Goal: Task Accomplishment & Management: Complete application form

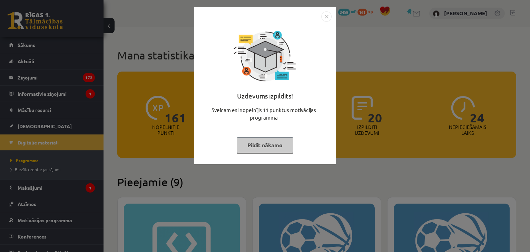
click at [327, 16] on img "Close" at bounding box center [326, 16] width 10 height 10
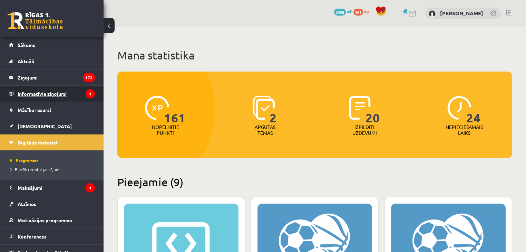
click at [58, 94] on legend "Informatīvie ziņojumi 1" at bounding box center [56, 94] width 77 height 16
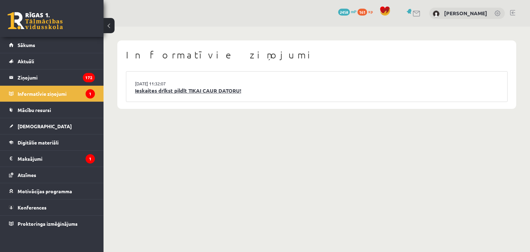
click at [181, 92] on link "Ieskaites drīkst pildīt TIKAI CAUR DATORU!" at bounding box center [317, 91] width 364 height 8
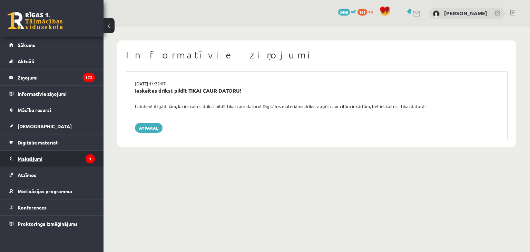
click at [43, 156] on legend "Maksājumi 1" at bounding box center [56, 158] width 77 height 16
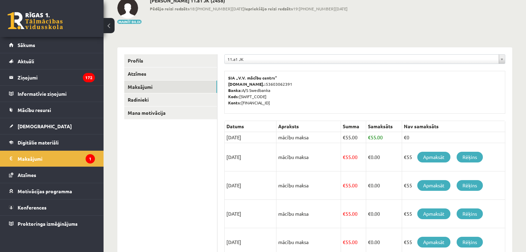
scroll to position [55, 0]
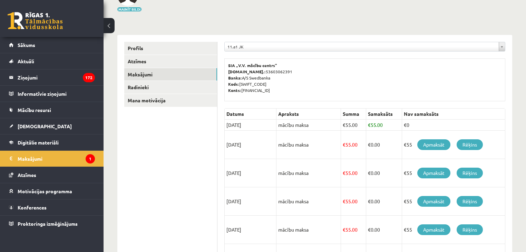
click at [22, 15] on link at bounding box center [35, 20] width 55 height 17
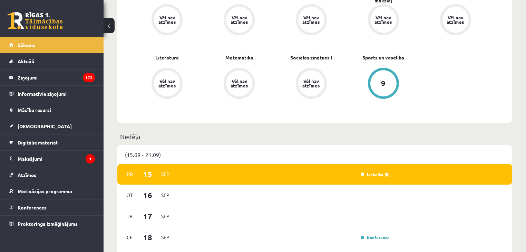
scroll to position [304, 0]
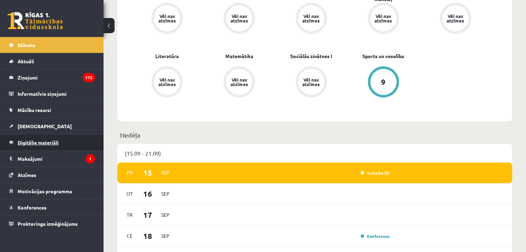
click at [42, 142] on span "Digitālie materiāli" at bounding box center [38, 142] width 41 height 6
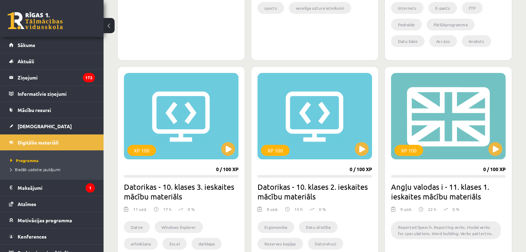
scroll to position [580, 0]
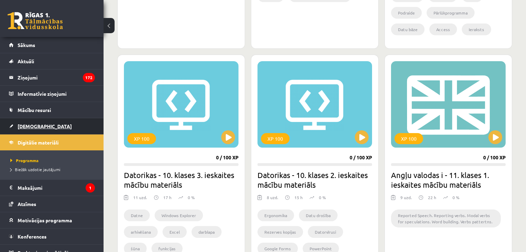
click at [32, 126] on span "[DEMOGRAPHIC_DATA]" at bounding box center [45, 126] width 54 height 6
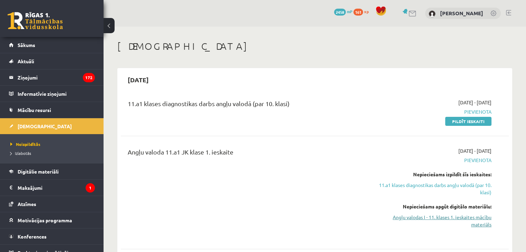
click at [429, 219] on link "Angļu valodas I - 11. klases 1. ieskaites mācību materiāls" at bounding box center [434, 220] width 114 height 14
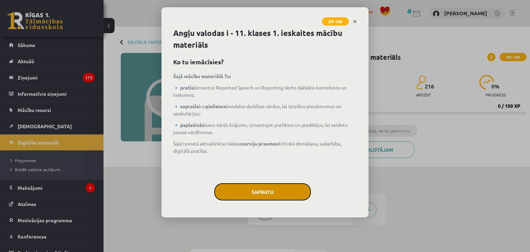
click at [279, 184] on button "Sapratu" at bounding box center [262, 191] width 97 height 17
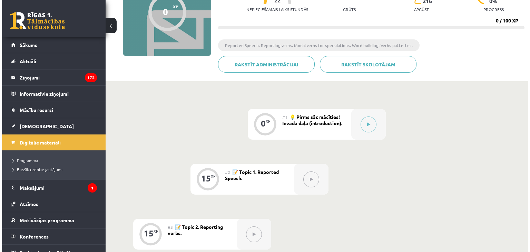
scroll to position [55, 0]
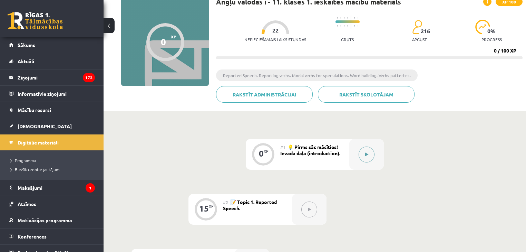
click at [368, 151] on button at bounding box center [366, 154] width 16 height 16
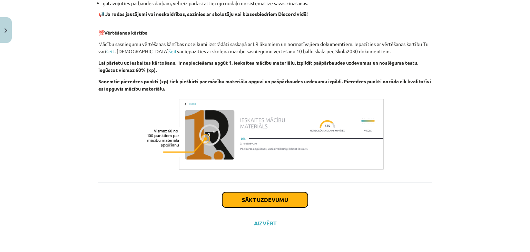
click at [249, 201] on button "Sākt uzdevumu" at bounding box center [265, 199] width 86 height 15
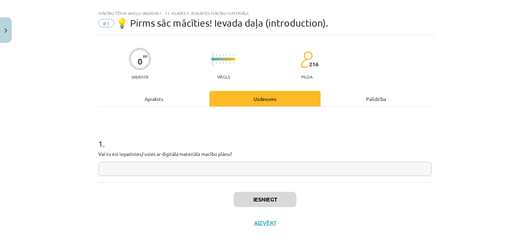
scroll to position [10, 0]
click at [240, 171] on input "text" at bounding box center [264, 169] width 333 height 14
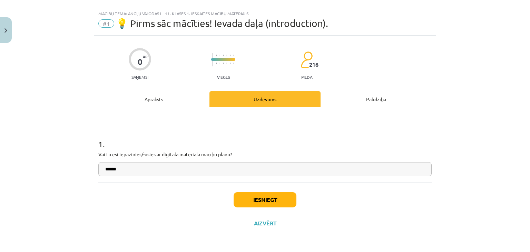
type input "******"
click at [258, 205] on button "Iesniegt" at bounding box center [265, 199] width 63 height 15
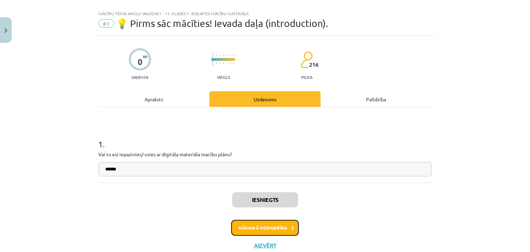
click at [250, 226] on button "Nākamā nodarbība" at bounding box center [265, 227] width 68 height 16
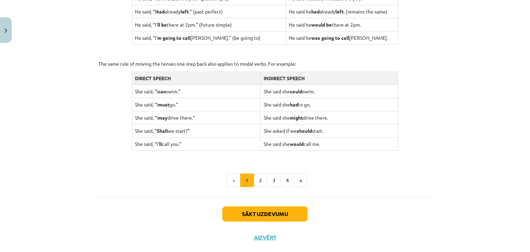
scroll to position [679, 0]
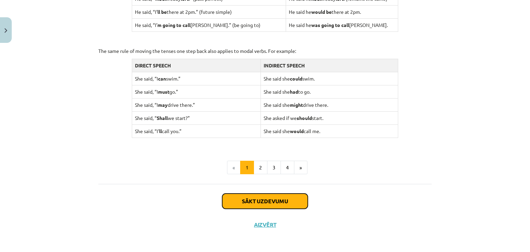
click at [260, 199] on button "Sākt uzdevumu" at bounding box center [265, 200] width 86 height 15
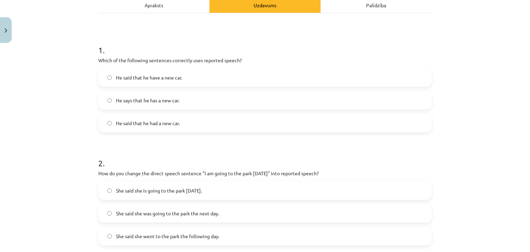
scroll to position [47, 0]
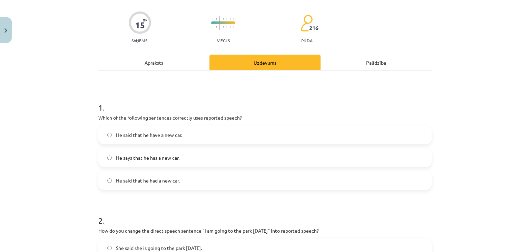
click at [113, 133] on label "He said that he have a new car." at bounding box center [265, 134] width 332 height 17
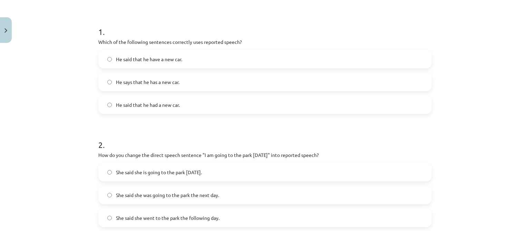
scroll to position [185, 0]
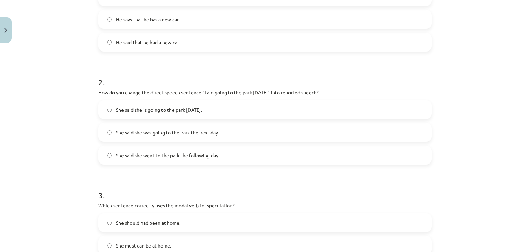
click at [148, 134] on span "She said she was going to the park the next day." at bounding box center [167, 132] width 103 height 7
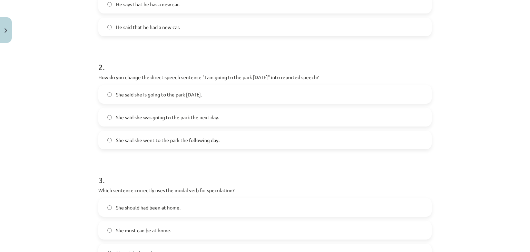
scroll to position [295, 0]
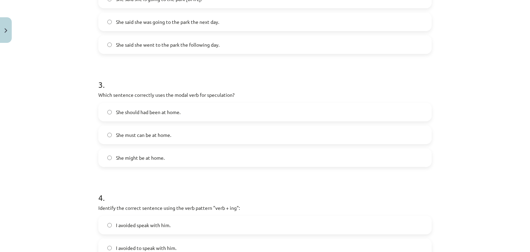
click at [131, 159] on span "She might be at home." at bounding box center [140, 157] width 49 height 7
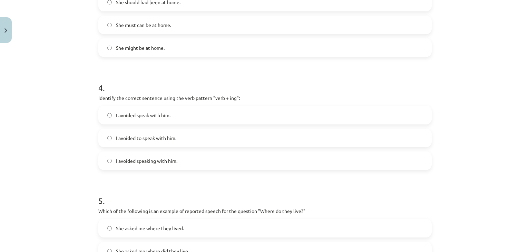
scroll to position [433, 0]
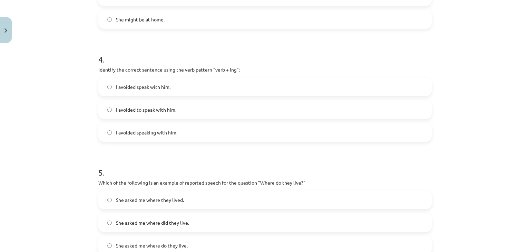
click at [121, 134] on span "I avoided speaking with him." at bounding box center [146, 132] width 61 height 7
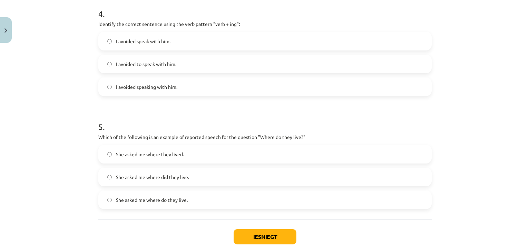
scroll to position [516, 0]
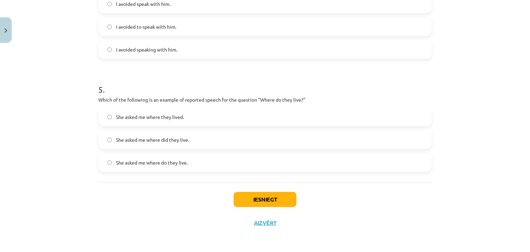
click at [147, 118] on span "She asked me where they lived." at bounding box center [150, 116] width 68 height 7
click at [261, 197] on button "Iesniegt" at bounding box center [265, 198] width 63 height 15
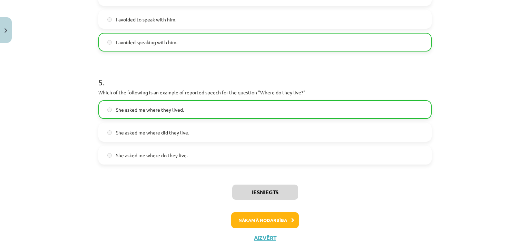
scroll to position [538, 0]
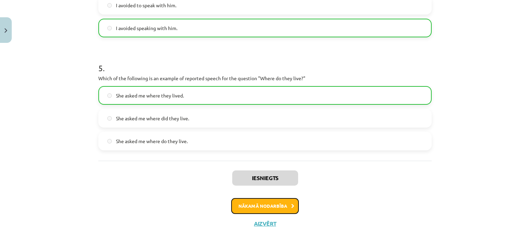
click at [279, 211] on button "Nākamā nodarbība" at bounding box center [265, 206] width 68 height 16
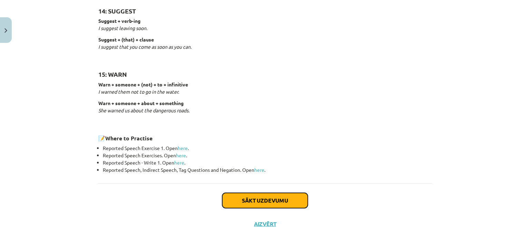
click at [262, 196] on button "Sākt uzdevumu" at bounding box center [265, 200] width 86 height 15
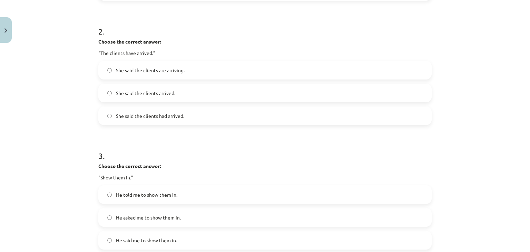
scroll to position [242, 0]
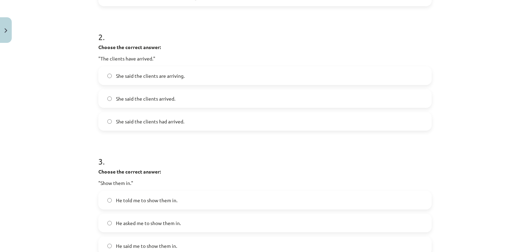
drag, startPoint x: 139, startPoint y: 94, endPoint x: 134, endPoint y: 93, distance: 5.3
click at [139, 94] on label "She said the clients arrived." at bounding box center [265, 98] width 332 height 17
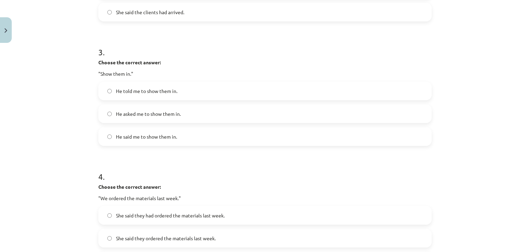
scroll to position [324, 0]
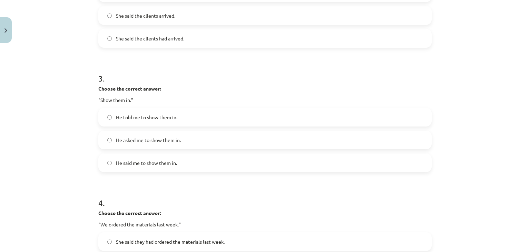
click at [139, 119] on span "He told me to show them in." at bounding box center [146, 117] width 61 height 7
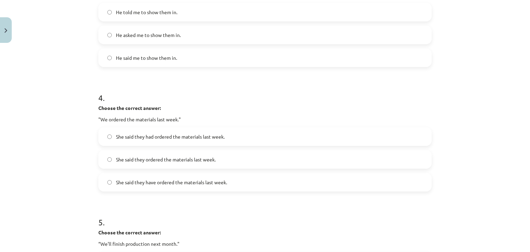
scroll to position [435, 0]
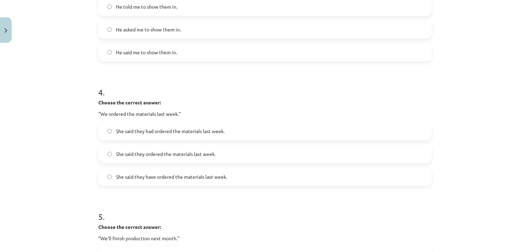
click at [163, 130] on span "She said they had ordered the materials last week." at bounding box center [170, 130] width 109 height 7
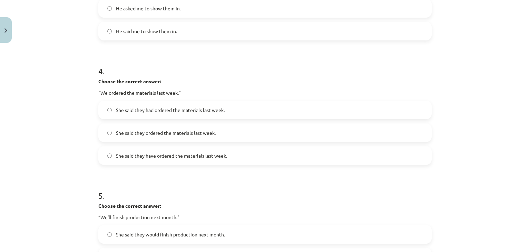
scroll to position [573, 0]
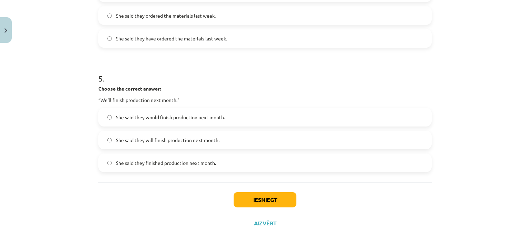
click at [163, 117] on span "She said they would finish production next month." at bounding box center [170, 117] width 109 height 7
click at [256, 196] on button "Iesniegt" at bounding box center [265, 199] width 63 height 15
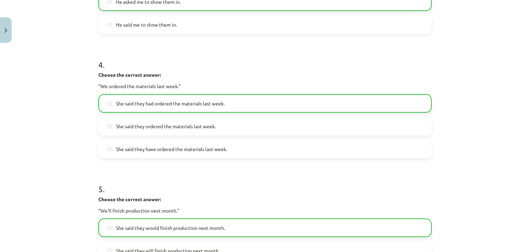
scroll to position [595, 0]
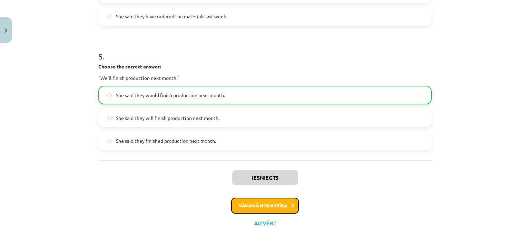
click at [272, 204] on button "Nākamā nodarbība" at bounding box center [265, 205] width 68 height 16
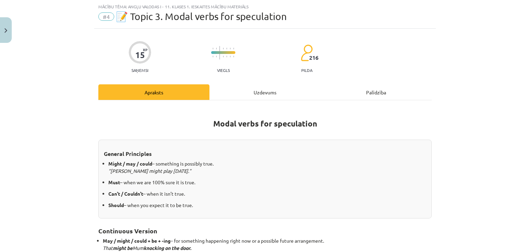
scroll to position [180, 0]
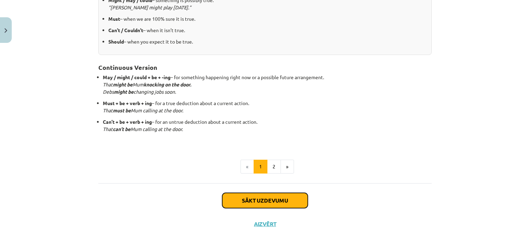
click at [258, 195] on button "Sākt uzdevumu" at bounding box center [265, 200] width 86 height 15
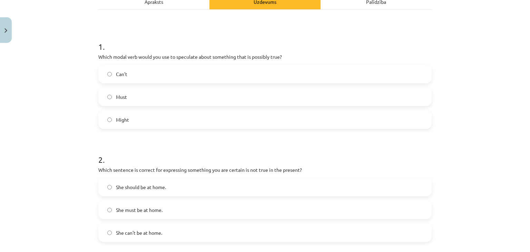
scroll to position [100, 0]
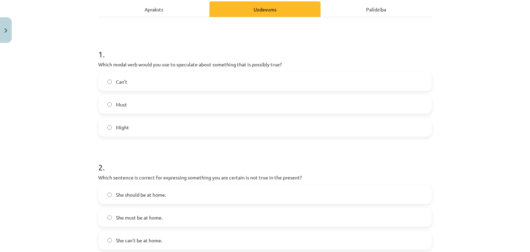
click at [116, 126] on span "Might" at bounding box center [122, 127] width 13 height 7
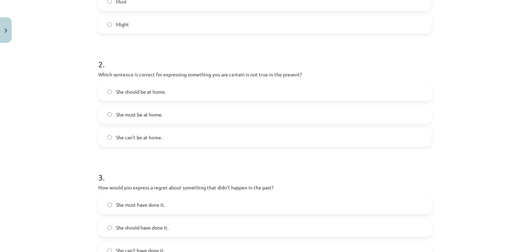
scroll to position [210, 0]
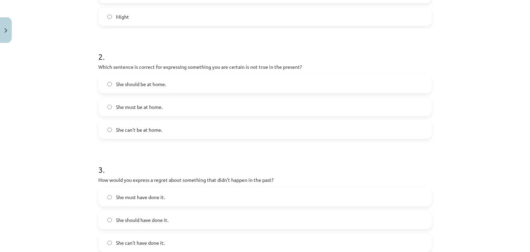
click at [127, 128] on span "She can't be at home." at bounding box center [139, 129] width 46 height 7
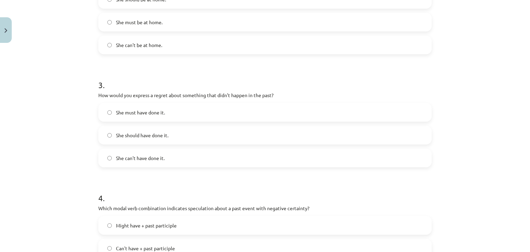
scroll to position [321, 0]
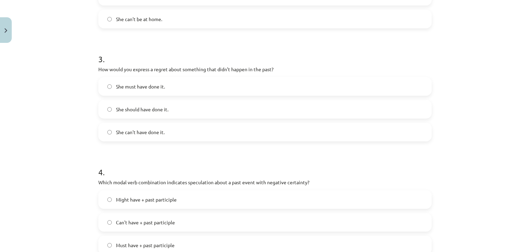
click at [131, 109] on span "She should have done it." at bounding box center [142, 109] width 52 height 7
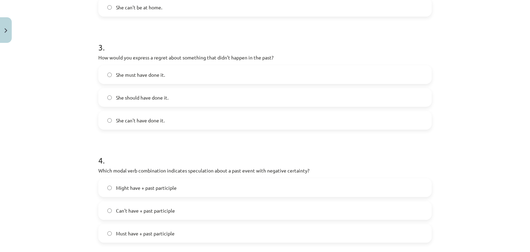
scroll to position [404, 0]
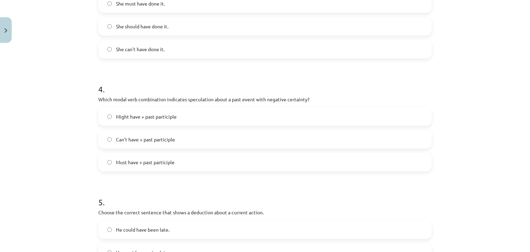
click at [135, 117] on span "Might have + past participle" at bounding box center [146, 116] width 61 height 7
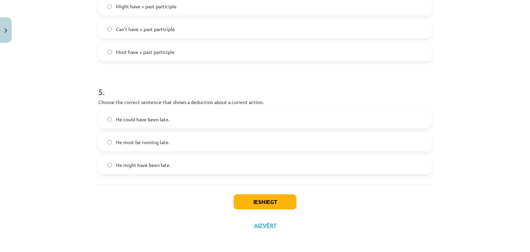
scroll to position [514, 0]
click at [128, 144] on span "He must be running late." at bounding box center [142, 141] width 53 height 7
click at [249, 199] on button "Iesniegt" at bounding box center [265, 201] width 63 height 15
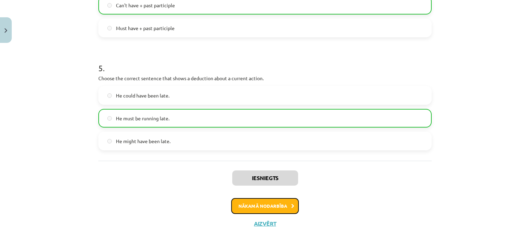
click at [244, 208] on button "Nākamā nodarbība" at bounding box center [265, 206] width 68 height 16
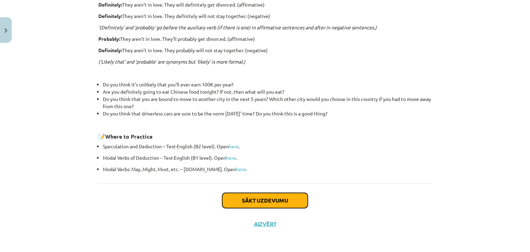
click at [258, 199] on button "Sākt uzdevumu" at bounding box center [265, 200] width 86 height 15
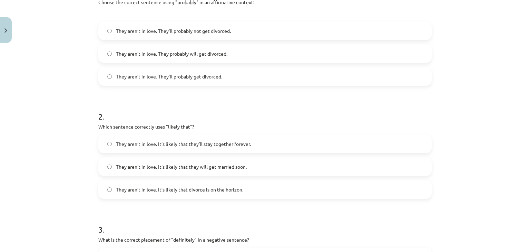
scroll to position [45, 0]
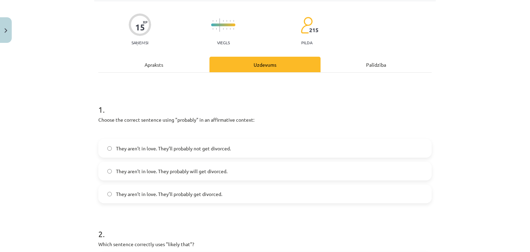
click at [175, 147] on span "They aren’t in love. They’ll probably not get divorced." at bounding box center [173, 148] width 115 height 7
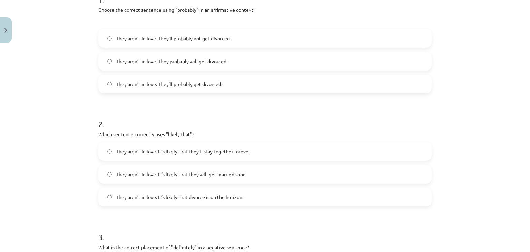
scroll to position [155, 0]
click at [181, 80] on span "They aren’t in love. They’ll probably get divorced." at bounding box center [169, 83] width 106 height 7
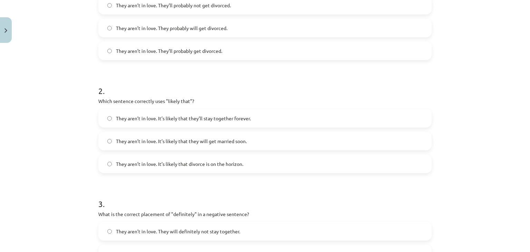
scroll to position [210, 0]
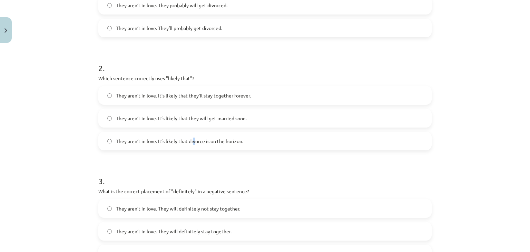
click at [193, 141] on span "They aren’t in love. It’s likely that divorce is on the horizon." at bounding box center [179, 140] width 127 height 7
click at [148, 143] on span "They aren’t in love. It’s likely that divorce is on the horizon." at bounding box center [179, 140] width 127 height 7
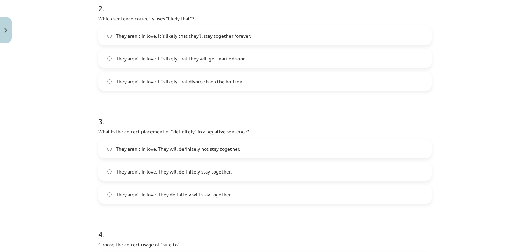
scroll to position [293, 0]
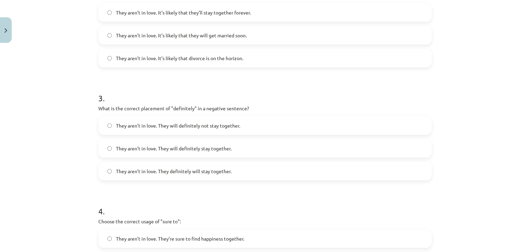
click at [185, 125] on span "They aren’t in love. They will definitely not stay together." at bounding box center [178, 125] width 124 height 7
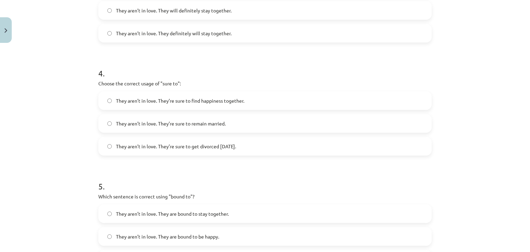
scroll to position [431, 0]
click at [191, 146] on span "They aren’t in love. They’re sure to get divorced within six months." at bounding box center [176, 145] width 120 height 7
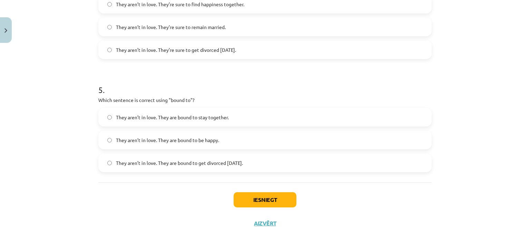
scroll to position [527, 0]
click at [218, 162] on span "They aren’t in love. They are bound to get divorced within six months." at bounding box center [179, 162] width 127 height 7
click at [253, 200] on button "Iesniegt" at bounding box center [265, 199] width 63 height 15
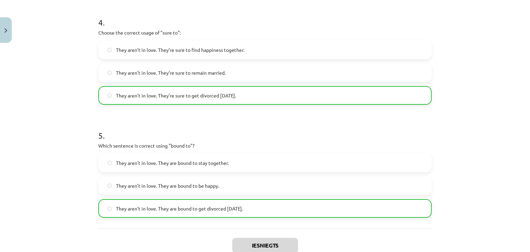
scroll to position [549, 0]
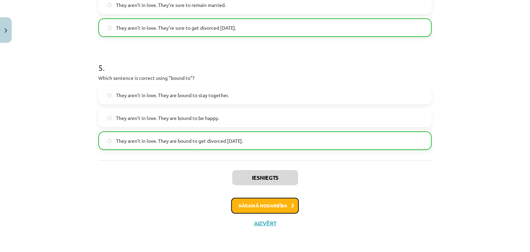
click at [268, 206] on button "Nākamā nodarbība" at bounding box center [265, 205] width 68 height 16
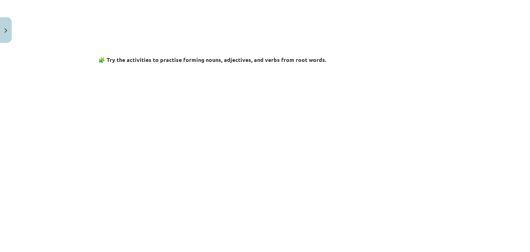
scroll to position [321, 0]
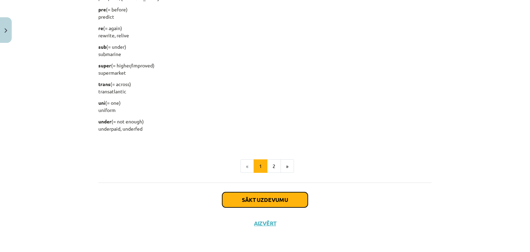
click at [239, 198] on button "Sākt uzdevumu" at bounding box center [265, 199] width 86 height 15
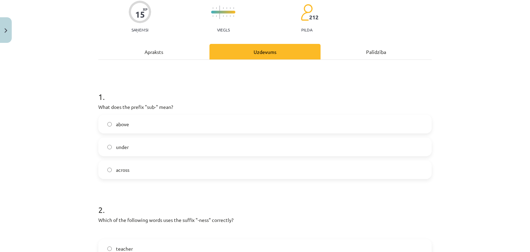
scroll to position [58, 0]
click at [136, 146] on label "under" at bounding box center [265, 146] width 332 height 17
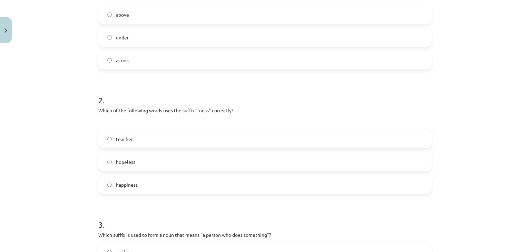
scroll to position [168, 0]
click at [124, 185] on span "happiness" at bounding box center [127, 182] width 22 height 7
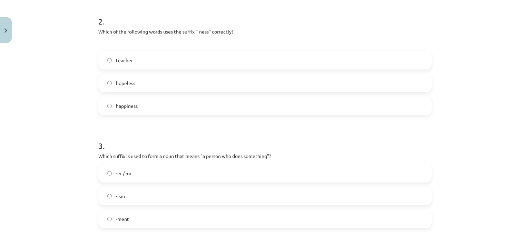
scroll to position [251, 0]
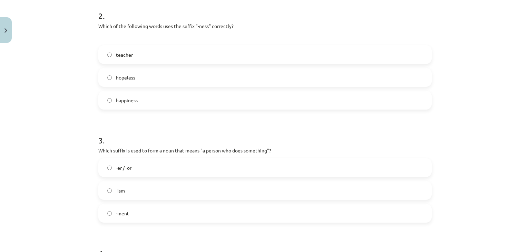
click at [130, 170] on label "-er / -or" at bounding box center [265, 167] width 332 height 17
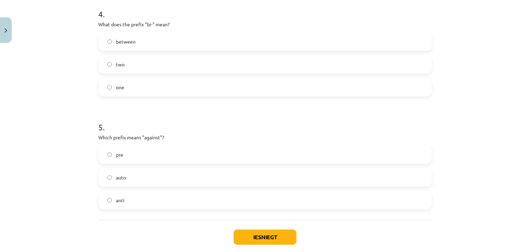
scroll to position [527, 0]
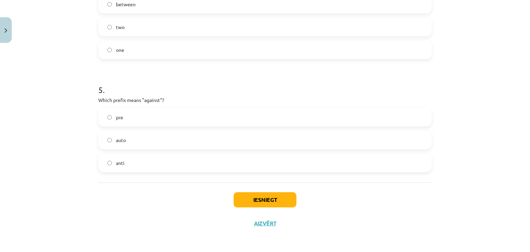
click at [124, 167] on label "anti" at bounding box center [265, 162] width 332 height 17
click at [264, 200] on button "Iesniegt" at bounding box center [265, 199] width 63 height 15
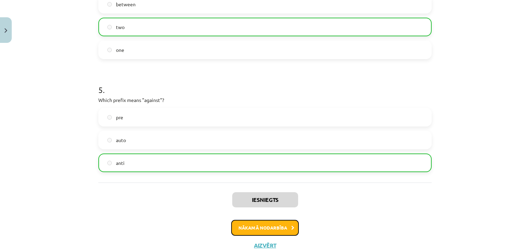
click at [254, 233] on button "Nākamā nodarbība" at bounding box center [265, 227] width 68 height 16
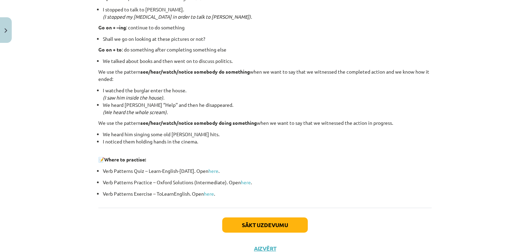
scroll to position [925, 0]
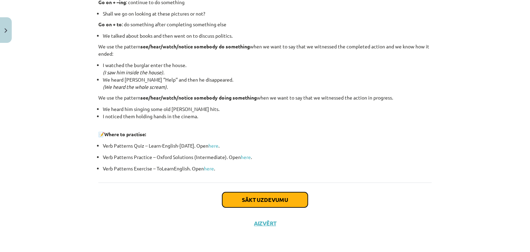
click at [260, 197] on button "Sākt uzdevumu" at bounding box center [265, 199] width 86 height 15
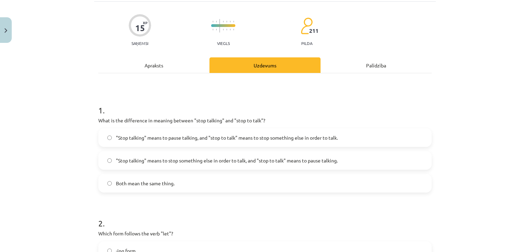
scroll to position [45, 0]
click at [165, 180] on span "Both mean the same thing." at bounding box center [145, 182] width 59 height 7
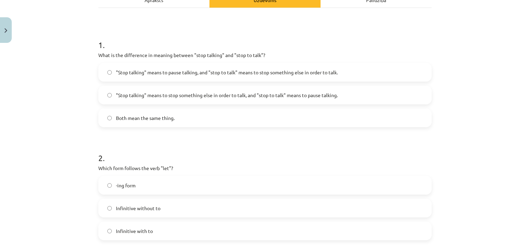
scroll to position [100, 0]
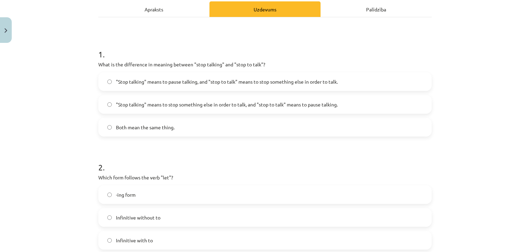
click at [113, 78] on label ""Stop talking" means to pause talking, and "stop to talk" means to stop somethi…" at bounding box center [265, 81] width 332 height 17
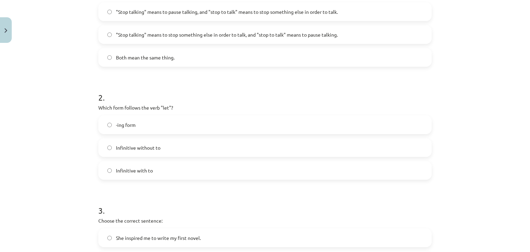
scroll to position [183, 0]
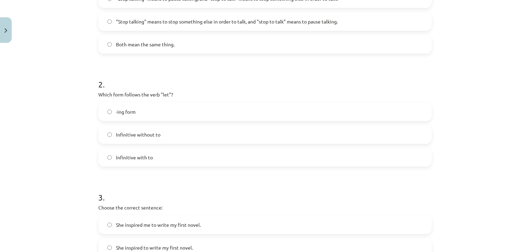
click at [122, 133] on span "Infinitive without to" at bounding box center [138, 134] width 45 height 7
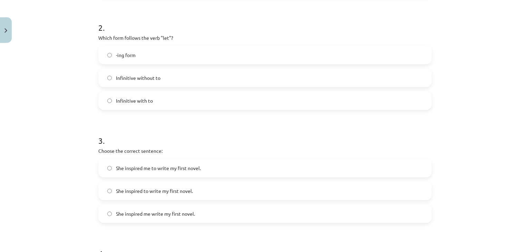
scroll to position [293, 0]
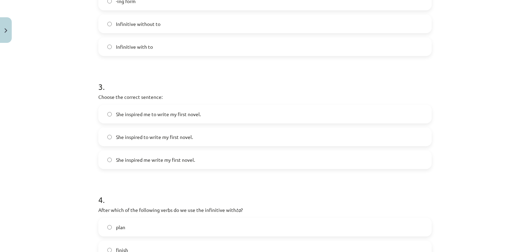
click at [143, 115] on span "She inspired me to write my first novel." at bounding box center [158, 113] width 85 height 7
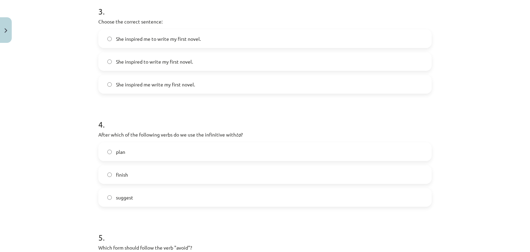
scroll to position [404, 0]
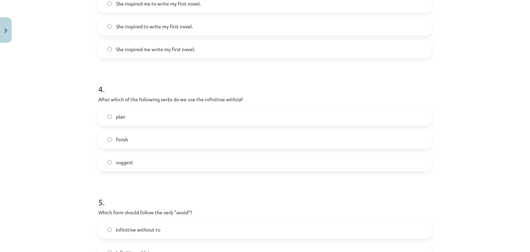
click at [115, 120] on label "plan" at bounding box center [265, 116] width 332 height 17
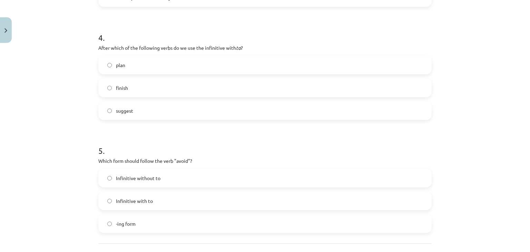
scroll to position [514, 0]
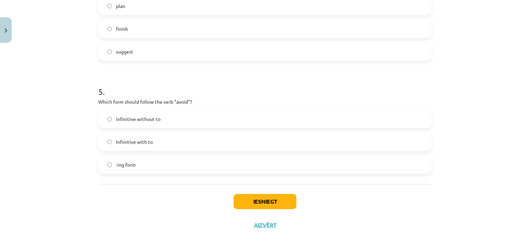
click at [121, 161] on span "-ing form" at bounding box center [126, 164] width 20 height 7
click at [261, 204] on button "Iesniegt" at bounding box center [265, 201] width 63 height 15
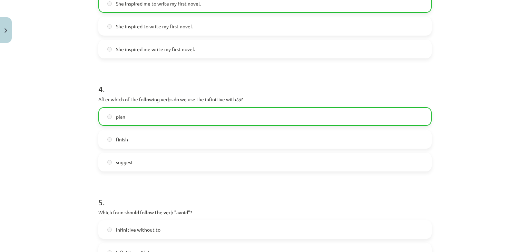
scroll to position [538, 0]
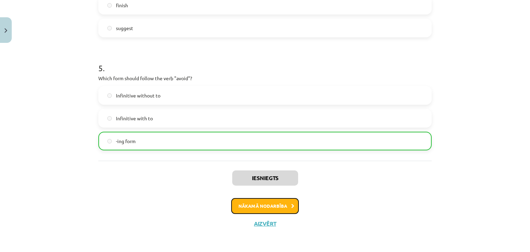
click at [252, 208] on button "Nākamā nodarbība" at bounding box center [265, 206] width 68 height 16
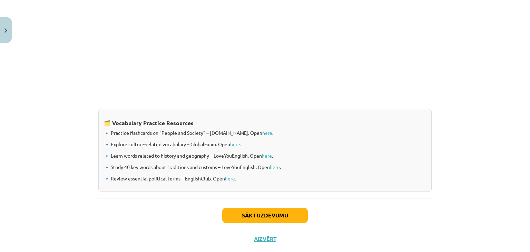
scroll to position [562, 0]
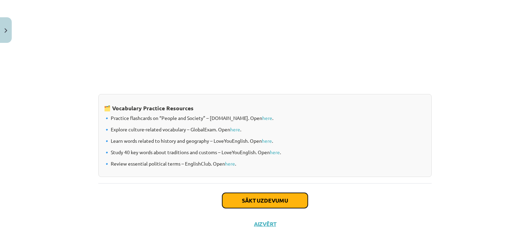
click at [265, 202] on button "Sākt uzdevumu" at bounding box center [265, 200] width 86 height 15
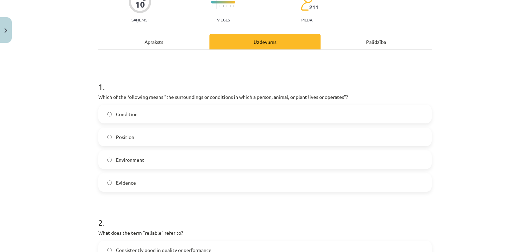
scroll to position [72, 0]
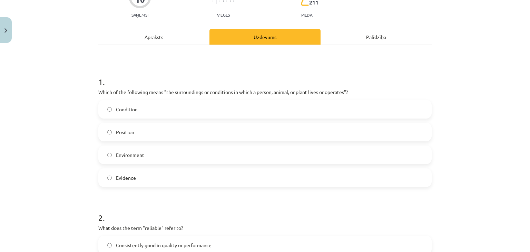
click at [110, 154] on label "Environment" at bounding box center [265, 154] width 332 height 17
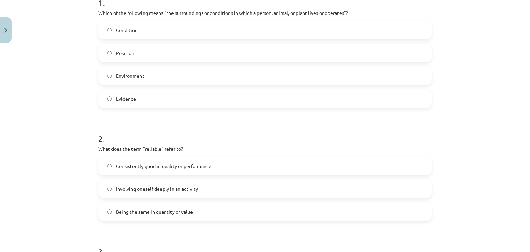
scroll to position [183, 0]
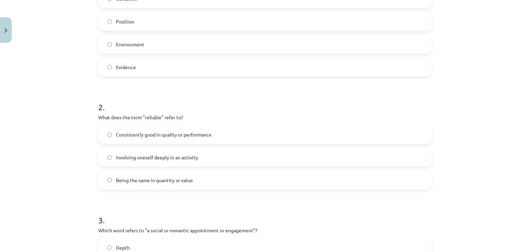
click at [156, 136] on span "Consistently good in quality or performance" at bounding box center [164, 134] width 96 height 7
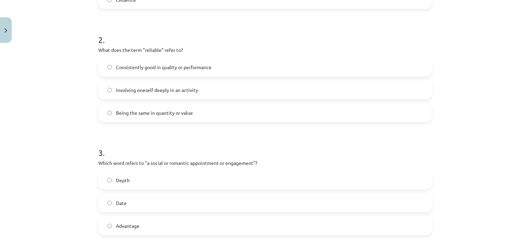
scroll to position [293, 0]
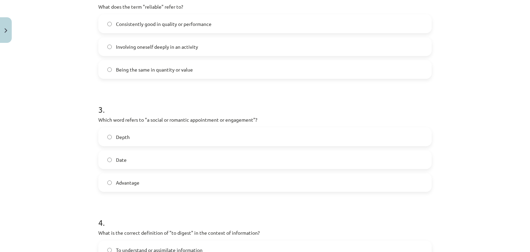
click at [134, 157] on label "Date" at bounding box center [265, 159] width 332 height 17
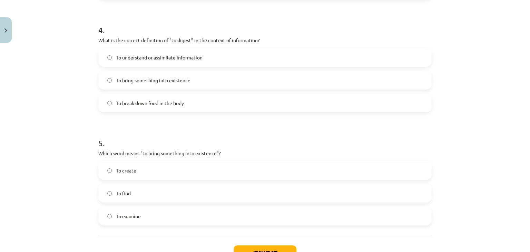
scroll to position [486, 0]
click at [154, 54] on span "To understand or assimilate information" at bounding box center [159, 56] width 87 height 7
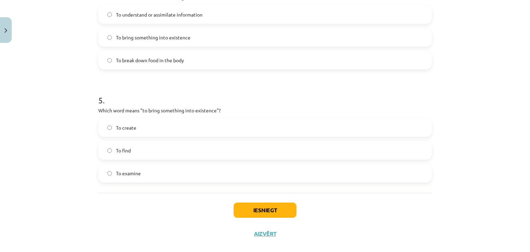
scroll to position [539, 0]
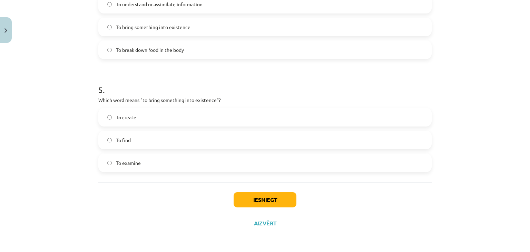
click at [124, 116] on span "To create" at bounding box center [126, 117] width 20 height 7
click at [248, 200] on button "Iesniegt" at bounding box center [265, 199] width 63 height 15
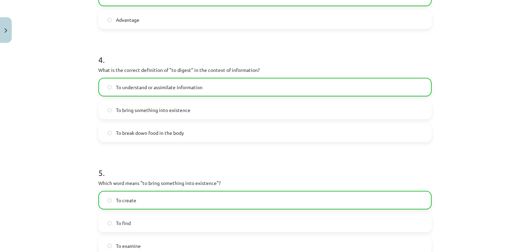
scroll to position [560, 0]
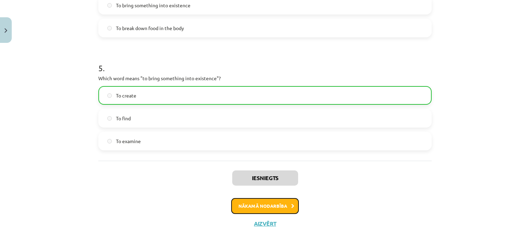
click at [249, 208] on button "Nākamā nodarbība" at bounding box center [265, 206] width 68 height 16
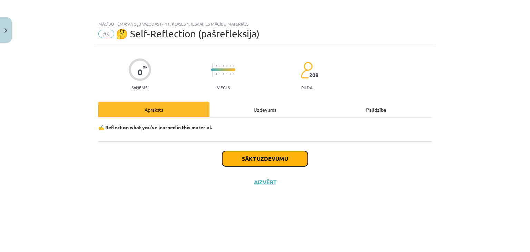
click at [246, 158] on button "Sākt uzdevumu" at bounding box center [265, 158] width 86 height 15
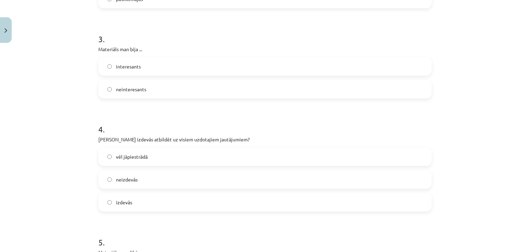
scroll to position [287, 0]
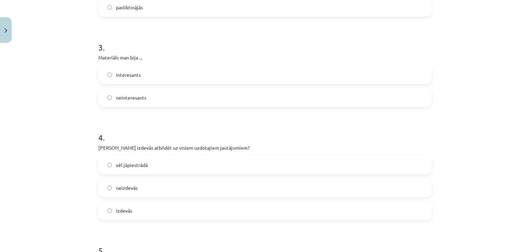
drag, startPoint x: 125, startPoint y: 98, endPoint x: 119, endPoint y: 102, distance: 6.8
click at [124, 98] on span "neinteresants" at bounding box center [131, 97] width 30 height 7
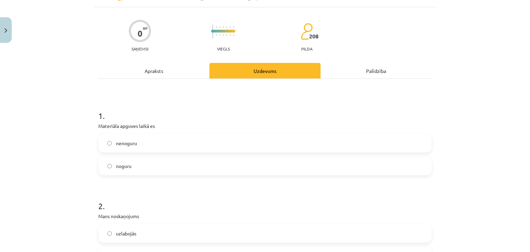
scroll to position [39, 0]
click at [110, 142] on label "nenoguru" at bounding box center [265, 142] width 332 height 17
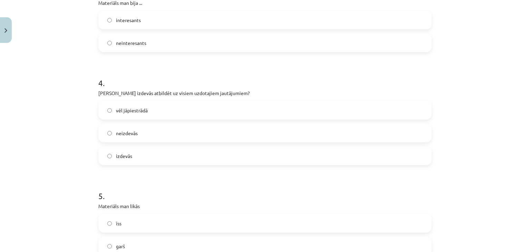
scroll to position [342, 0]
click at [139, 109] on span "vēl jāpiestrādā" at bounding box center [132, 109] width 32 height 7
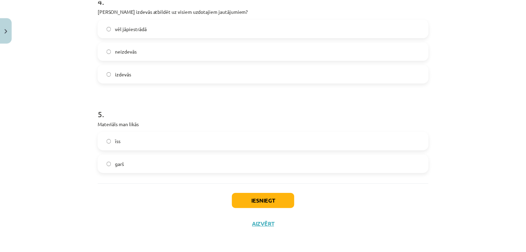
scroll to position [425, 0]
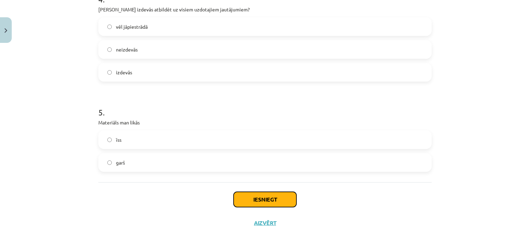
click at [255, 197] on button "Iesniegt" at bounding box center [265, 198] width 63 height 15
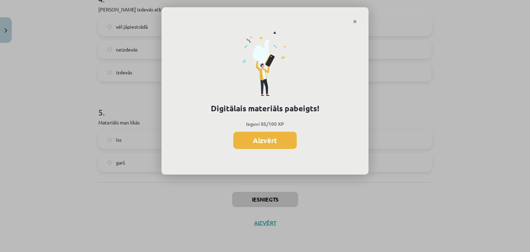
click at [245, 144] on button "Aizvērt" at bounding box center [264, 139] width 63 height 17
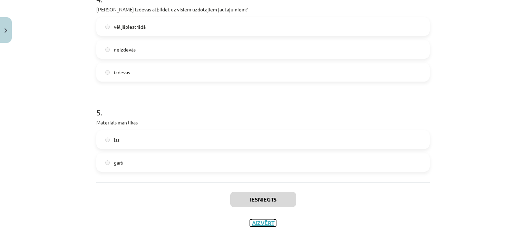
click at [263, 224] on button "Aizvērt" at bounding box center [263, 222] width 26 height 7
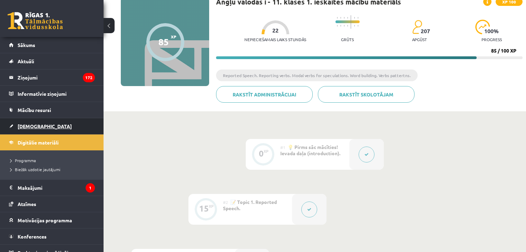
click at [29, 125] on span "[DEMOGRAPHIC_DATA]" at bounding box center [45, 126] width 54 height 6
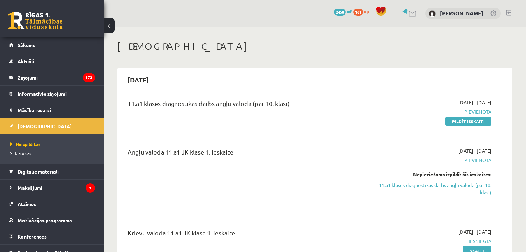
drag, startPoint x: 471, startPoint y: 122, endPoint x: 287, endPoint y: 19, distance: 210.4
click at [471, 122] on link "Pildīt ieskaiti" at bounding box center [468, 121] width 46 height 9
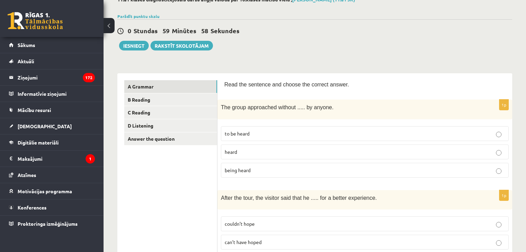
scroll to position [55, 0]
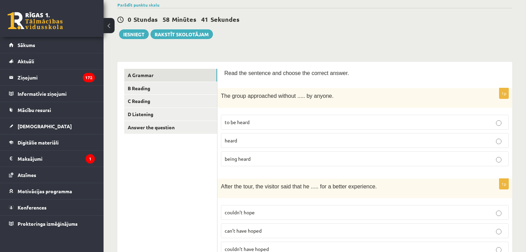
click at [253, 159] on p "being heard" at bounding box center [365, 158] width 280 height 7
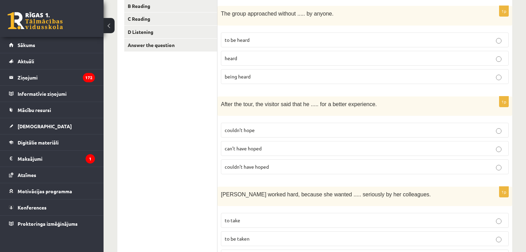
scroll to position [138, 0]
click at [271, 147] on p "can’t have hoped" at bounding box center [365, 147] width 280 height 7
click at [266, 163] on span "couldn’t have hoped" at bounding box center [247, 166] width 44 height 6
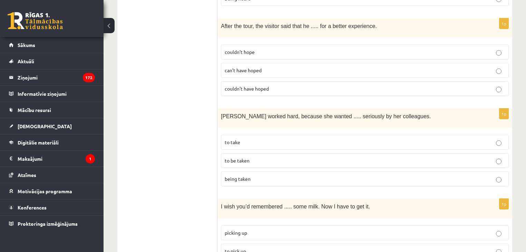
scroll to position [248, 0]
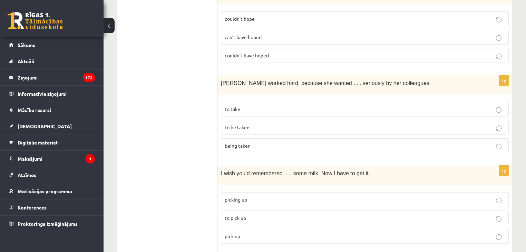
click at [239, 124] on span "to be taken" at bounding box center [237, 127] width 25 height 6
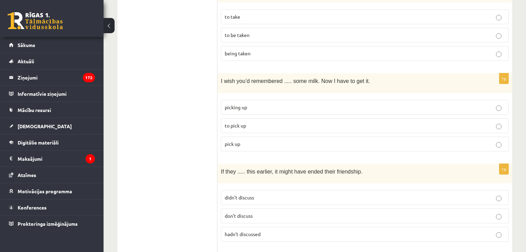
scroll to position [359, 0]
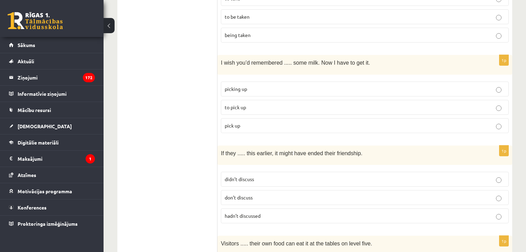
click at [262, 85] on p "picking up" at bounding box center [365, 88] width 280 height 7
click at [259, 104] on p "to pick up" at bounding box center [365, 107] width 280 height 7
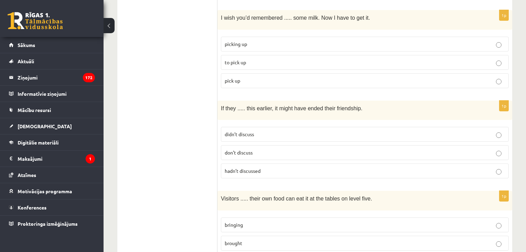
scroll to position [442, 0]
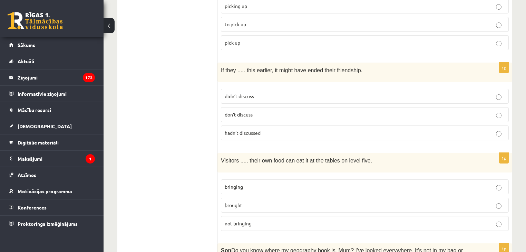
click at [249, 129] on span "hadn’t discussed" at bounding box center [243, 132] width 36 height 6
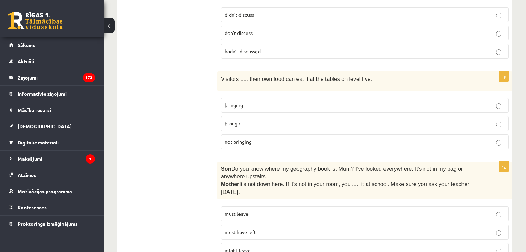
scroll to position [524, 0]
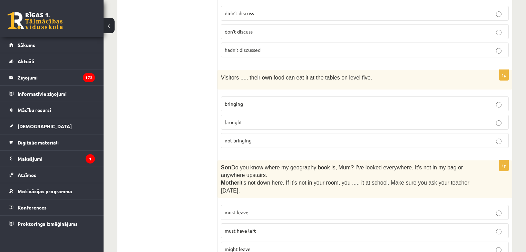
click at [254, 100] on p "bringing" at bounding box center [365, 103] width 280 height 7
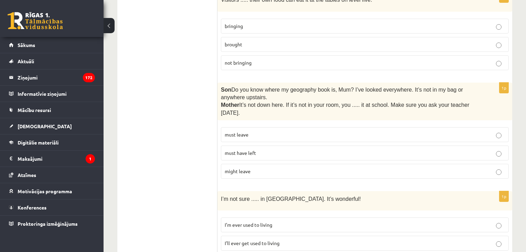
scroll to position [607, 0]
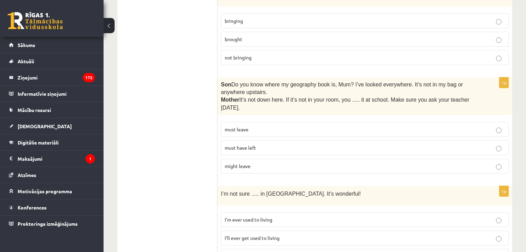
click at [264, 144] on p "must have left" at bounding box center [365, 147] width 280 height 7
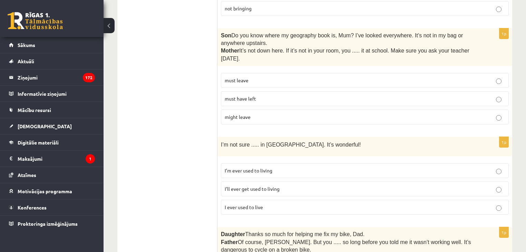
scroll to position [718, 0]
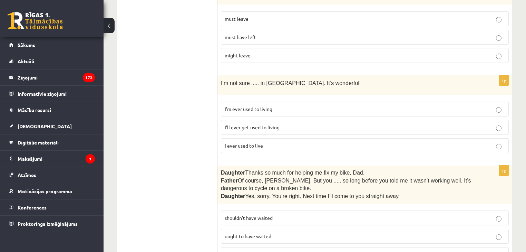
click at [256, 105] on p "I’m ever used to living" at bounding box center [365, 108] width 280 height 7
click at [272, 124] on span "I’ll ever get used to living" at bounding box center [252, 127] width 55 height 6
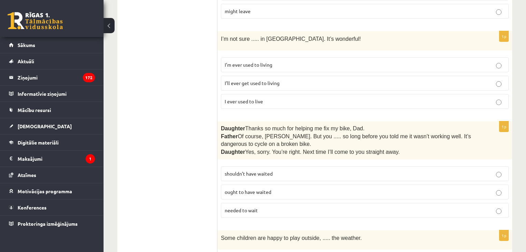
scroll to position [800, 0]
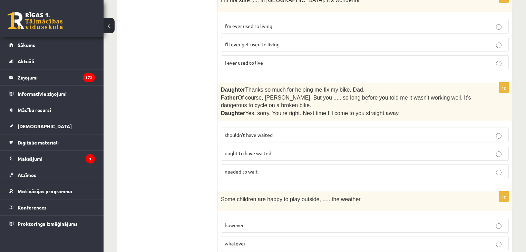
click at [255, 131] on p "shouldn’t have waited" at bounding box center [365, 134] width 280 height 7
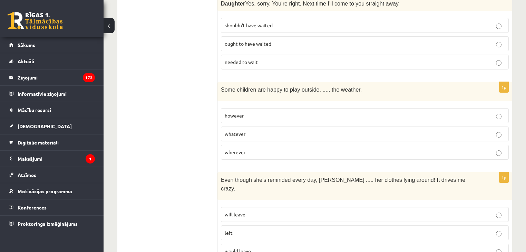
scroll to position [911, 0]
click at [254, 129] on p "whatever" at bounding box center [365, 132] width 280 height 7
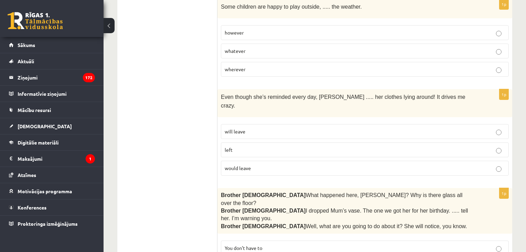
scroll to position [994, 0]
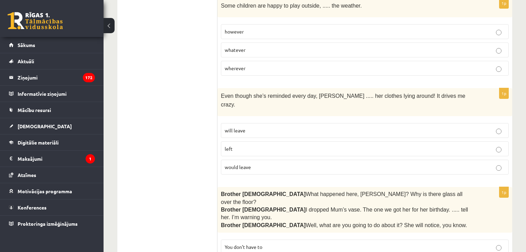
click at [247, 159] on label "would leave" at bounding box center [365, 166] width 288 height 15
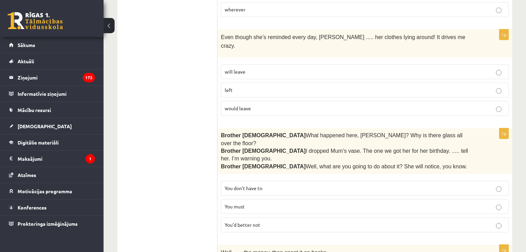
scroll to position [1049, 0]
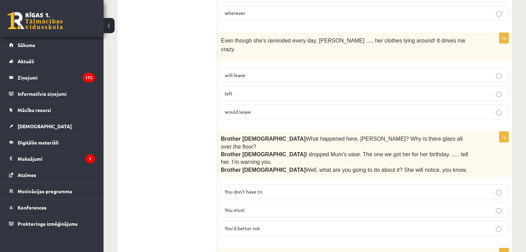
click at [271, 188] on p "You don’t have to" at bounding box center [365, 191] width 280 height 7
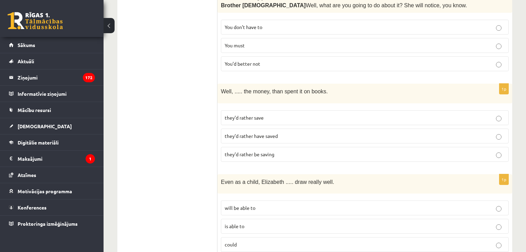
scroll to position [1215, 0]
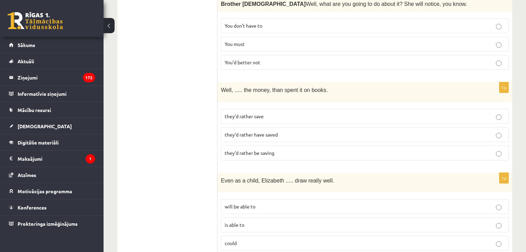
click at [271, 112] on p "they’d rather save" at bounding box center [365, 115] width 280 height 7
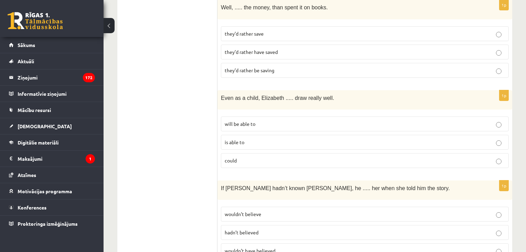
scroll to position [1297, 0]
click at [237, 156] on p "could" at bounding box center [365, 159] width 280 height 7
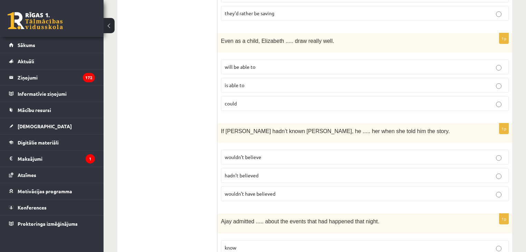
scroll to position [1380, 0]
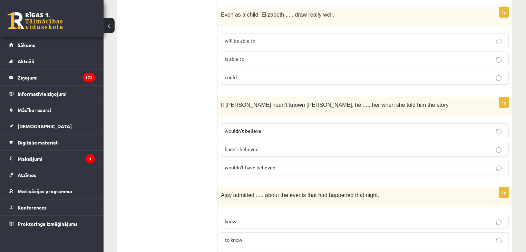
click at [249, 146] on span "hadn’t believed" at bounding box center [242, 149] width 34 height 6
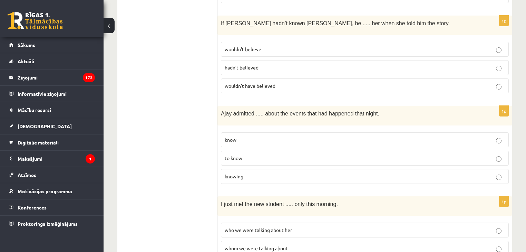
scroll to position [1463, 0]
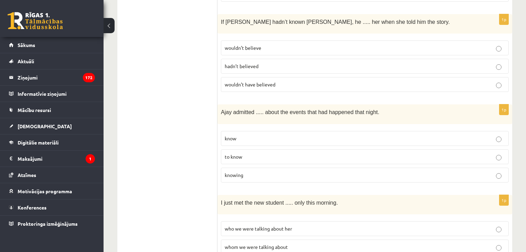
click at [246, 153] on p "to know" at bounding box center [365, 156] width 280 height 7
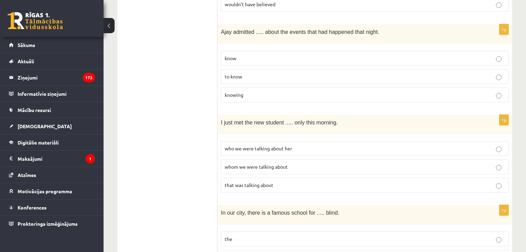
scroll to position [1546, 0]
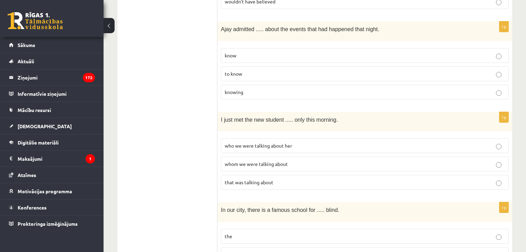
click at [256, 160] on span "whom we were talking about" at bounding box center [256, 163] width 63 height 6
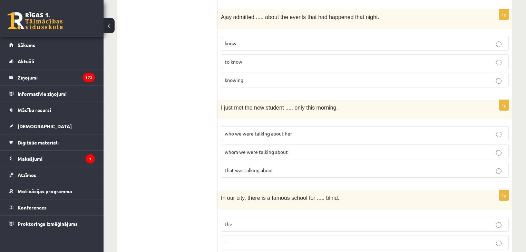
scroll to position [1629, 0]
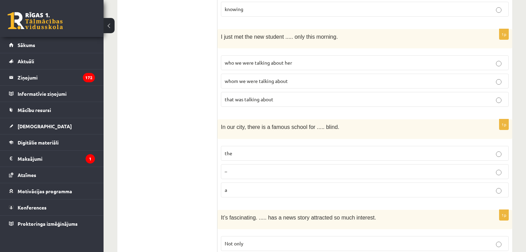
click at [247, 149] on p "the" at bounding box center [365, 152] width 280 height 7
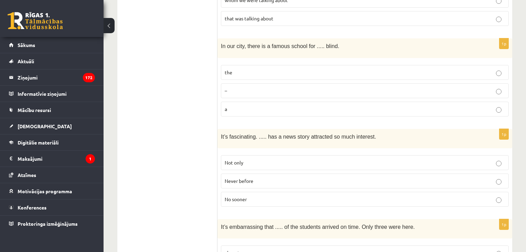
scroll to position [1711, 0]
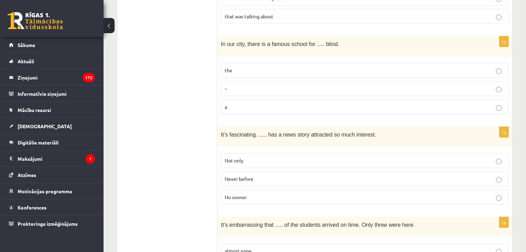
click at [247, 175] on span "Never before" at bounding box center [239, 178] width 29 height 6
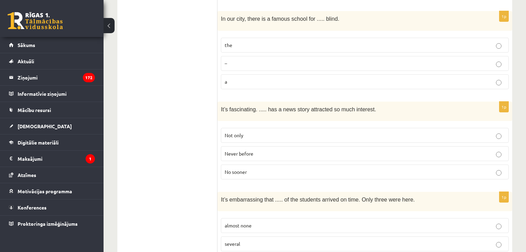
scroll to position [1738, 0]
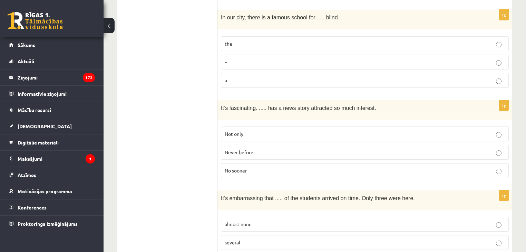
click at [251, 238] on p "several" at bounding box center [365, 241] width 280 height 7
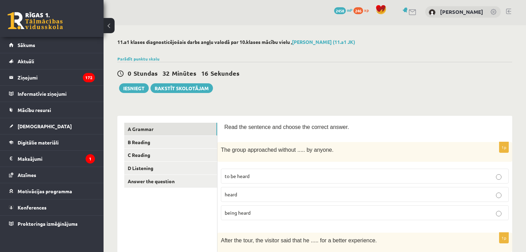
scroll to position [0, 0]
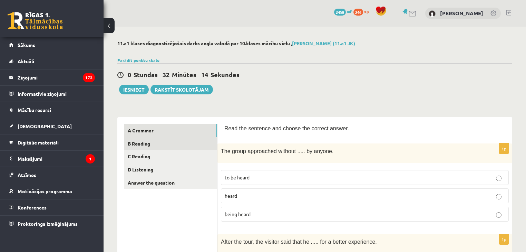
click at [138, 144] on link "B Reading" at bounding box center [170, 143] width 93 height 13
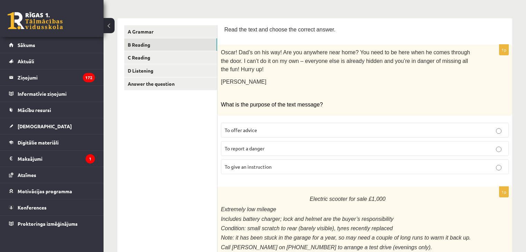
scroll to position [83, 0]
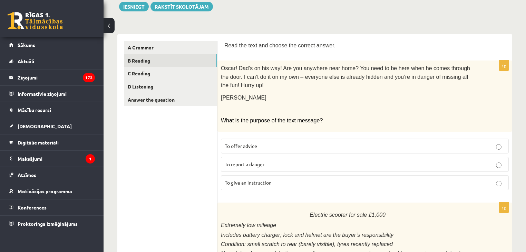
click at [243, 179] on p "To give an instruction" at bounding box center [365, 182] width 280 height 7
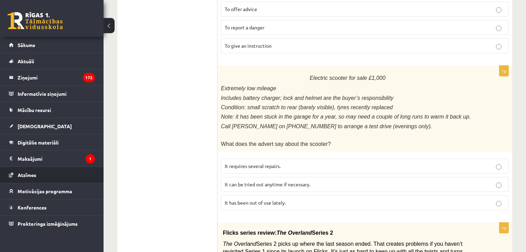
scroll to position [221, 0]
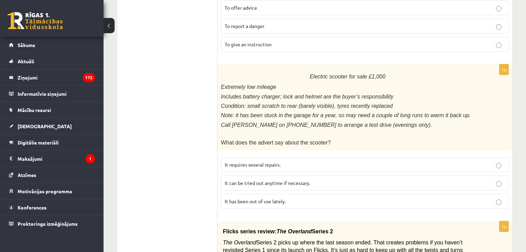
click at [241, 198] on span "It has been out of use lately." at bounding box center [255, 201] width 61 height 6
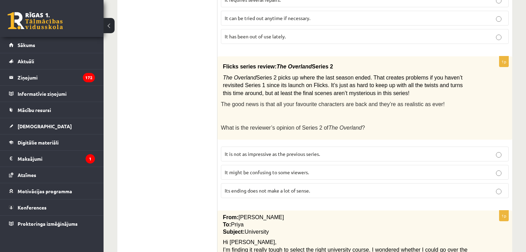
scroll to position [386, 0]
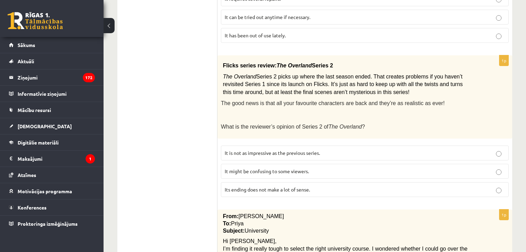
click at [276, 168] on span "It might be confusing to some viewers." at bounding box center [267, 171] width 84 height 6
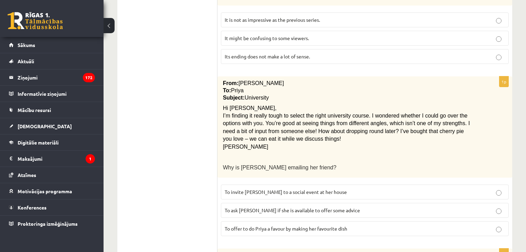
scroll to position [524, 0]
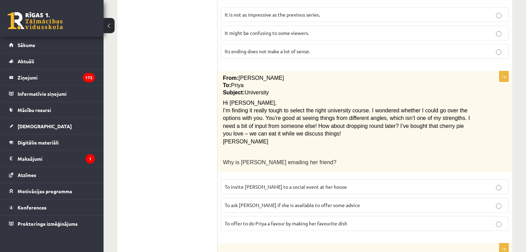
click at [250, 201] on span "To ask Priya if she is available to offer some advice" at bounding box center [292, 204] width 135 height 6
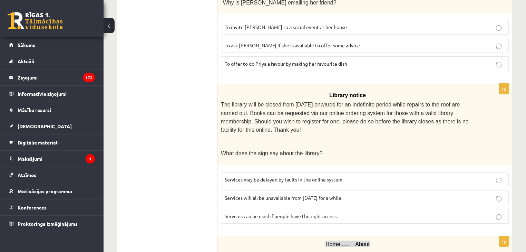
scroll to position [718, 0]
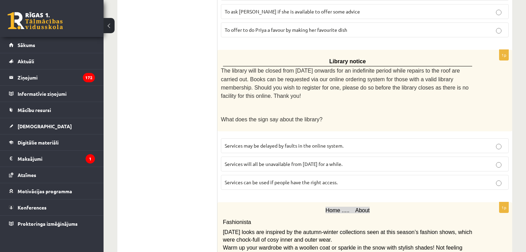
click at [252, 179] on span "Services can be used if people have the right access." at bounding box center [281, 182] width 113 height 6
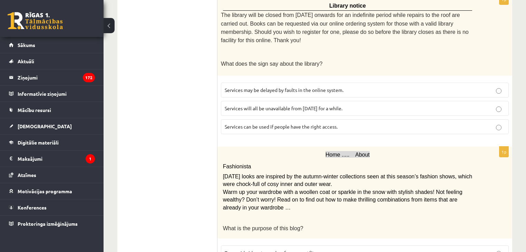
scroll to position [812, 0]
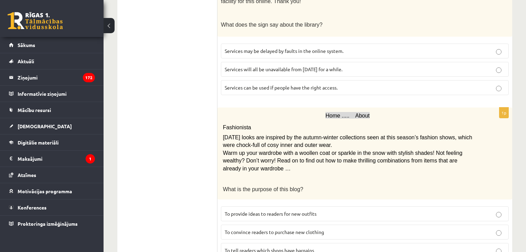
click at [250, 210] on span "To provide ideas to readers for new outfits" at bounding box center [271, 213] width 92 height 6
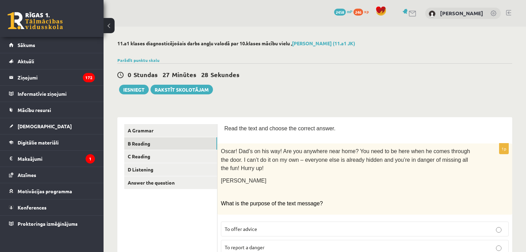
scroll to position [0, 0]
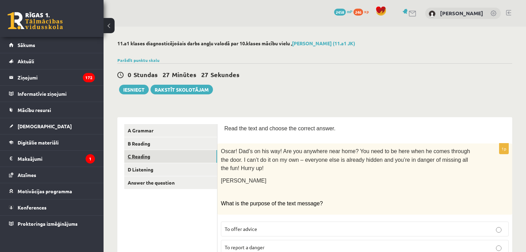
click at [163, 155] on link "C Reading" at bounding box center [170, 156] width 93 height 13
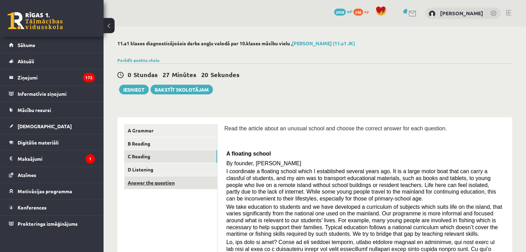
click at [177, 185] on link "Answer the question" at bounding box center [170, 182] width 93 height 13
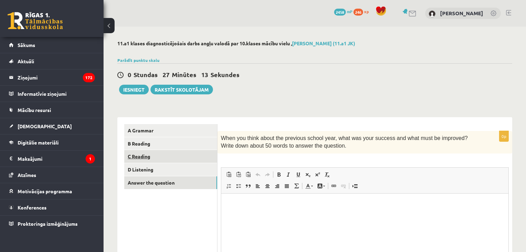
click at [161, 154] on link "C Reading" at bounding box center [170, 156] width 93 height 13
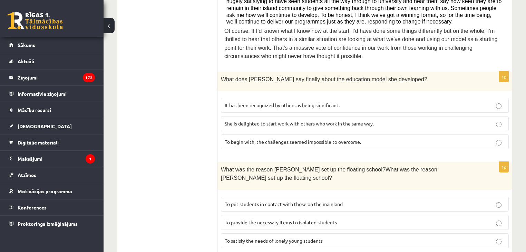
scroll to position [331, 0]
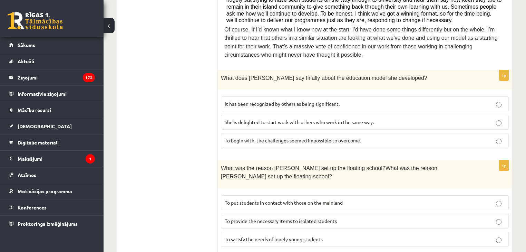
click at [351, 217] on p "To provide the necessary items to isolated students" at bounding box center [365, 220] width 280 height 7
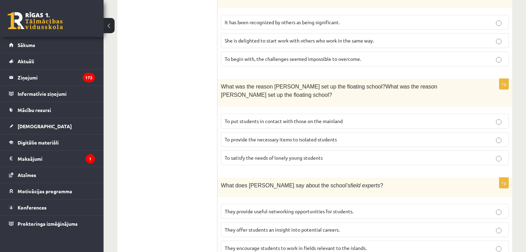
scroll to position [414, 0]
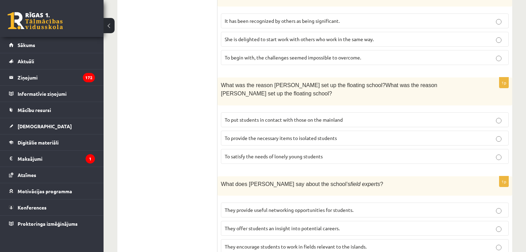
click at [389, 239] on label "They encourage students to work in fields relevant to the islands." at bounding box center [365, 246] width 288 height 15
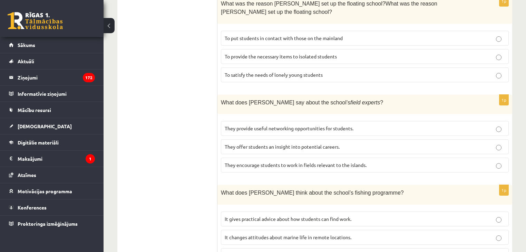
scroll to position [497, 0]
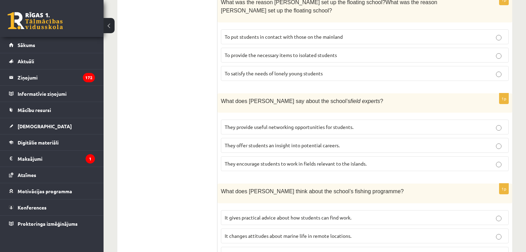
click at [381, 232] on p "It changes attitudes about marine life in remote locations." at bounding box center [365, 235] width 280 height 7
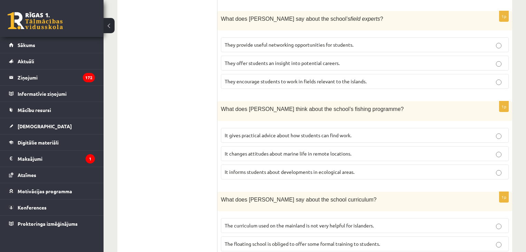
scroll to position [580, 0]
click at [383, 221] on p "The curriculum used on the mainland is not very helpful for islanders." at bounding box center [365, 224] width 280 height 7
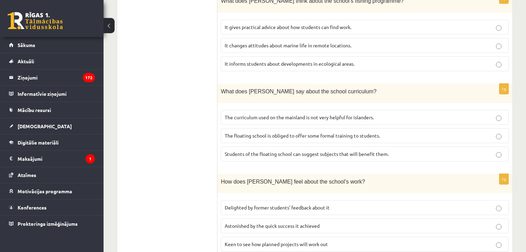
scroll to position [687, 0]
click at [331, 222] on p "Astonished by the quick success it achieved" at bounding box center [365, 225] width 280 height 7
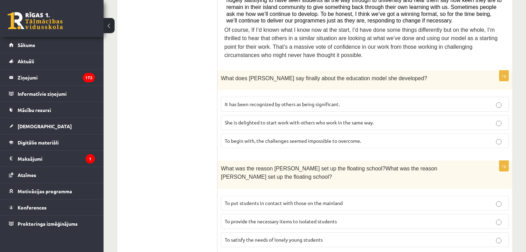
scroll to position [301, 0]
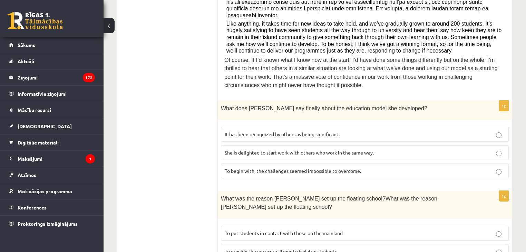
click at [364, 167] on p "To begin with, the challenges seemed impossible to overcome." at bounding box center [365, 170] width 280 height 7
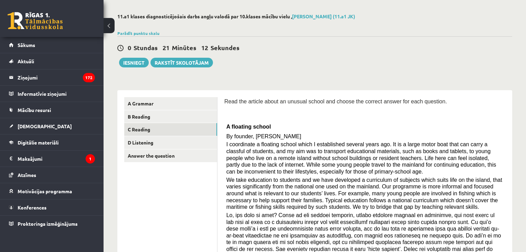
scroll to position [0, 0]
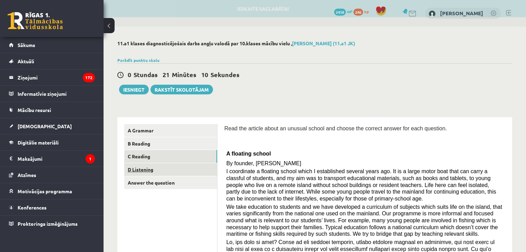
click at [141, 170] on link "D Listening" at bounding box center [170, 169] width 93 height 13
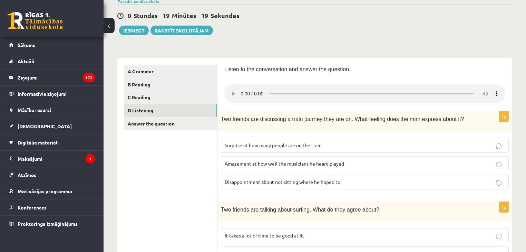
scroll to position [55, 0]
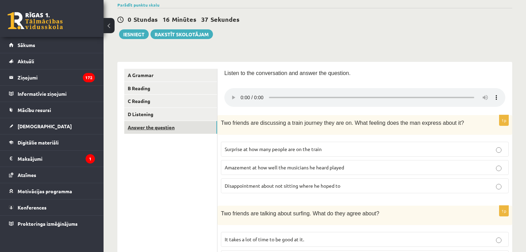
click at [165, 124] on link "Answer the question" at bounding box center [170, 127] width 93 height 13
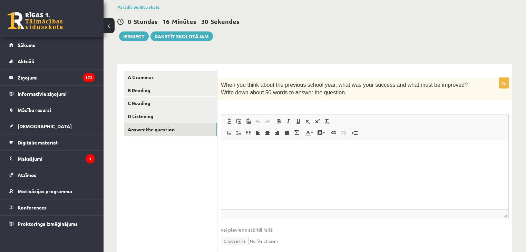
scroll to position [52, 0]
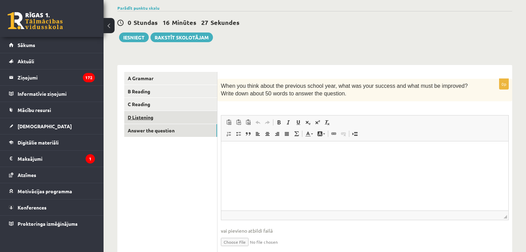
click at [188, 115] on link "D Listening" at bounding box center [170, 117] width 93 height 13
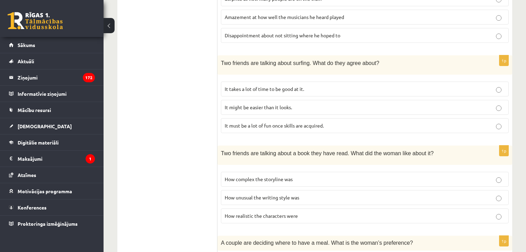
scroll to position [273, 0]
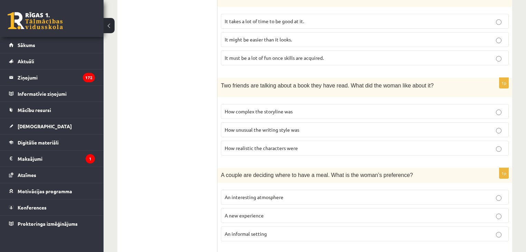
click at [298, 230] on p "An informal setting" at bounding box center [365, 233] width 280 height 7
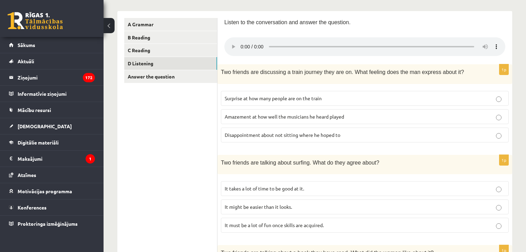
scroll to position [107, 0]
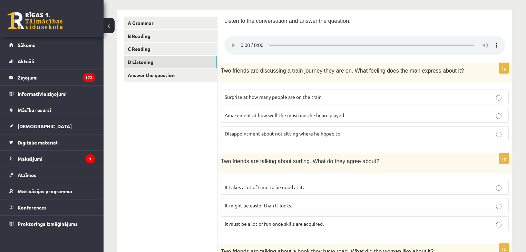
click at [299, 184] on span "It takes a lot of time to be good at it." at bounding box center [264, 187] width 79 height 6
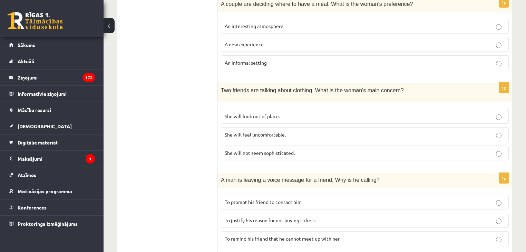
scroll to position [459, 0]
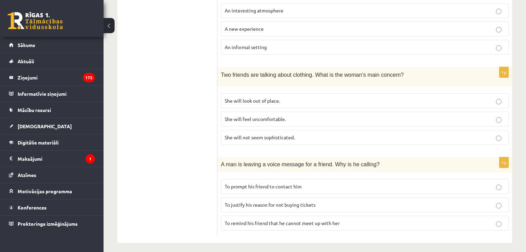
click at [345, 183] on p "To prompt his friend to contact him" at bounding box center [365, 186] width 280 height 7
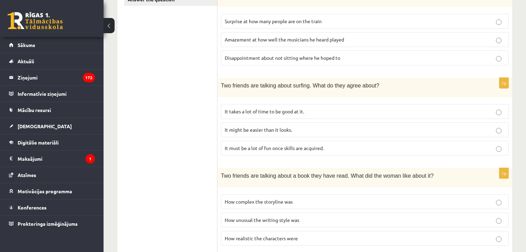
scroll to position [183, 0]
click at [335, 230] on label "How realistic the characters were" at bounding box center [365, 237] width 288 height 15
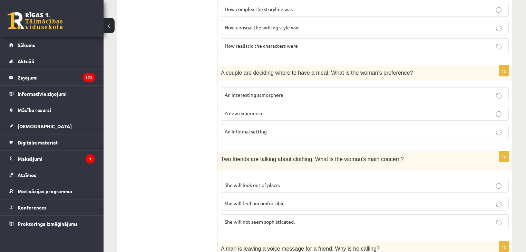
scroll to position [376, 0]
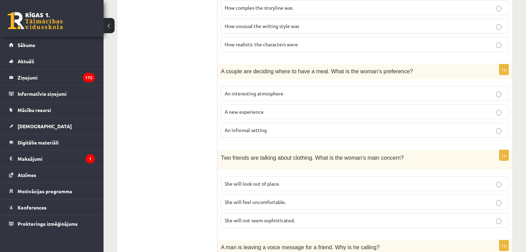
click at [301, 176] on label "She will look out of place." at bounding box center [365, 183] width 288 height 15
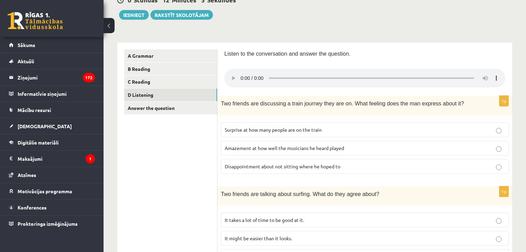
scroll to position [73, 0]
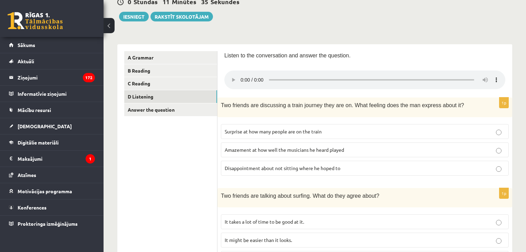
click at [333, 167] on span "Disappointment about not sitting where he hoped to" at bounding box center [283, 168] width 116 height 6
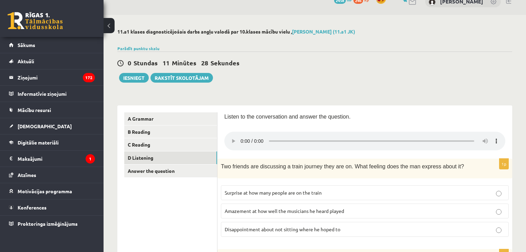
scroll to position [0, 0]
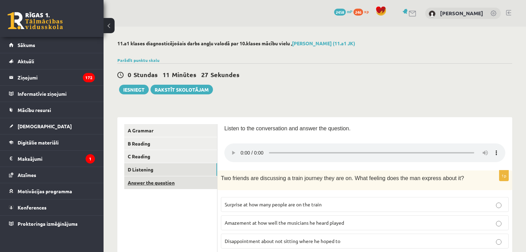
click at [153, 185] on link "Answer the question" at bounding box center [170, 182] width 93 height 13
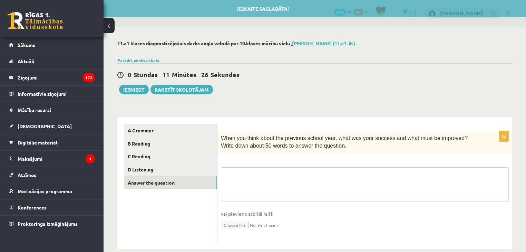
click at [272, 173] on textarea at bounding box center [365, 184] width 288 height 35
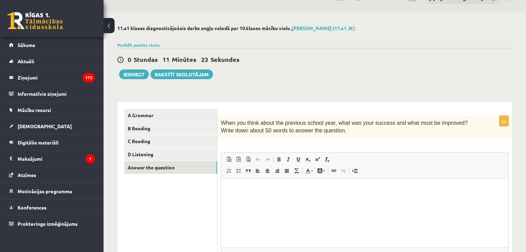
scroll to position [80, 0]
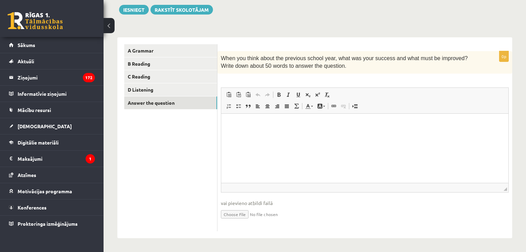
click at [296, 134] on html at bounding box center [364, 123] width 287 height 21
click at [473, 134] on html "**********" at bounding box center [364, 123] width 287 height 21
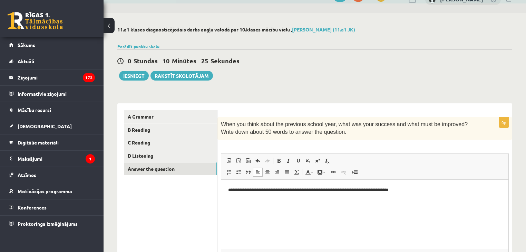
scroll to position [0, 0]
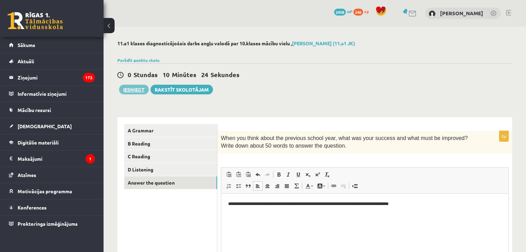
click at [137, 92] on button "Iesniegt" at bounding box center [134, 90] width 30 height 10
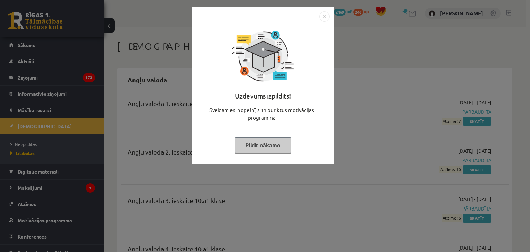
click at [267, 144] on button "Pildīt nākamo" at bounding box center [263, 145] width 57 height 16
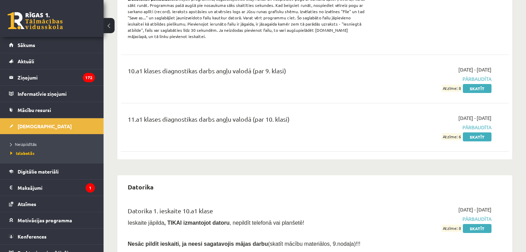
scroll to position [304, 0]
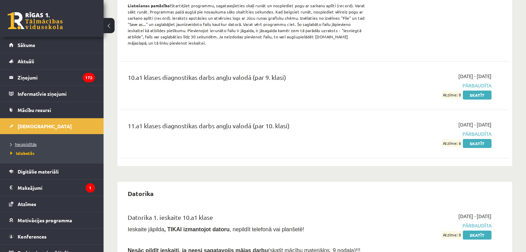
click at [27, 142] on span "Neizpildītās" at bounding box center [23, 144] width 26 height 6
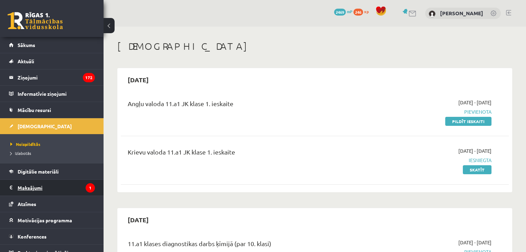
click at [40, 185] on legend "Maksājumi 1" at bounding box center [56, 187] width 77 height 16
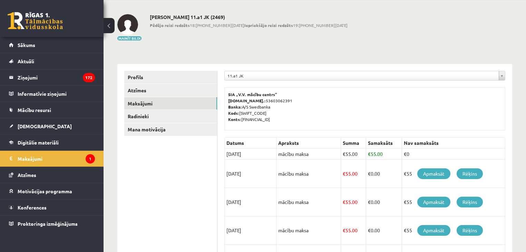
scroll to position [28, 0]
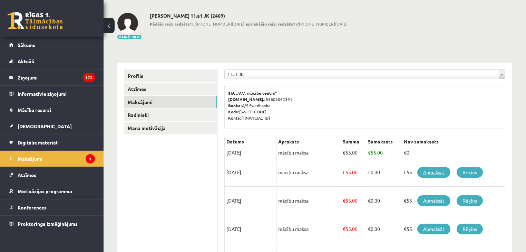
click at [435, 169] on link "Apmaksāt" at bounding box center [433, 172] width 33 height 11
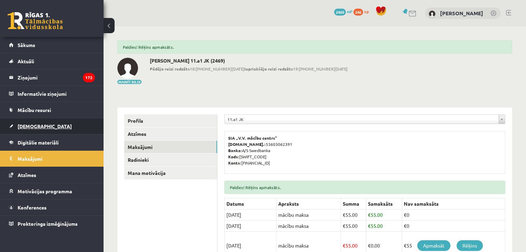
click at [29, 126] on span "[DEMOGRAPHIC_DATA]" at bounding box center [45, 126] width 54 height 6
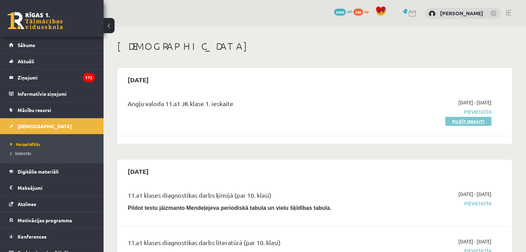
click at [475, 123] on link "Pildīt ieskaiti" at bounding box center [468, 121] width 46 height 9
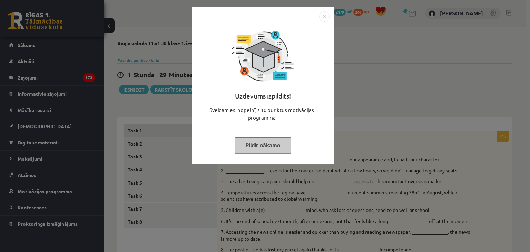
click at [326, 16] on img "Close" at bounding box center [324, 16] width 10 height 10
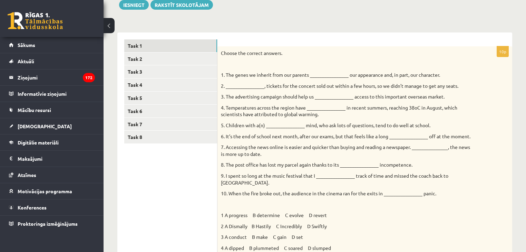
scroll to position [55, 0]
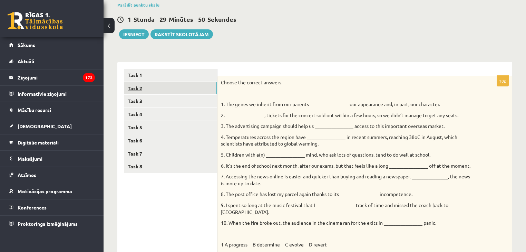
click at [149, 87] on link "Task 2" at bounding box center [170, 88] width 93 height 13
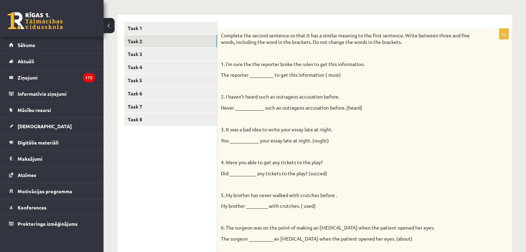
scroll to position [28, 0]
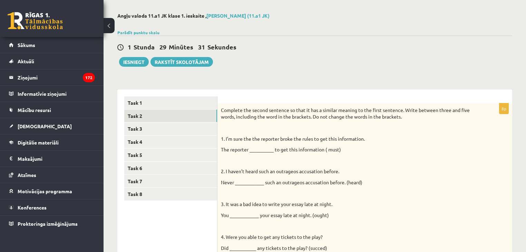
click at [255, 149] on p "The reporter __________ to get this information ( must)" at bounding box center [347, 149] width 253 height 7
click at [257, 149] on p "The reporter __________ to get this information ( must)" at bounding box center [347, 149] width 253 height 7
click at [262, 149] on p "The reporter __________ to get this information ( must)" at bounding box center [347, 149] width 253 height 7
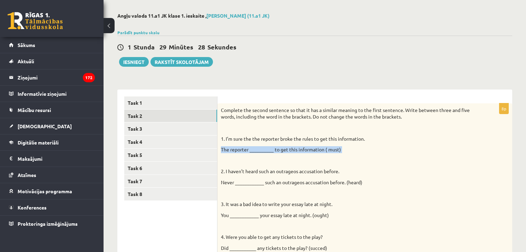
click at [262, 149] on p "The reporter __________ to get this information ( must)" at bounding box center [347, 149] width 253 height 7
click at [384, 153] on p "The reporter __________ to get this information ( must)" at bounding box center [347, 149] width 253 height 7
click at [264, 148] on p "The reporter __________ to get this information ( must)" at bounding box center [347, 149] width 253 height 7
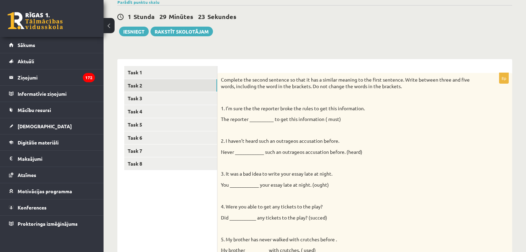
scroll to position [67, 0]
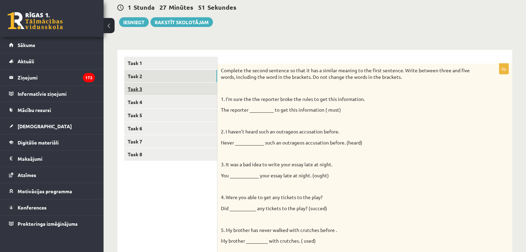
click at [143, 92] on link "Task 3" at bounding box center [170, 88] width 93 height 13
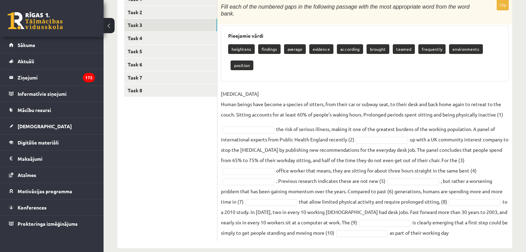
scroll to position [134, 0]
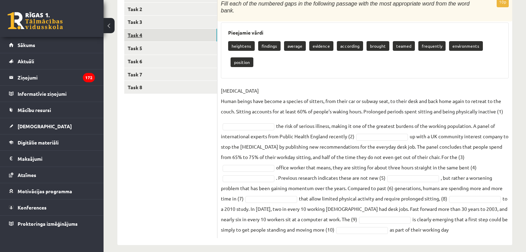
click at [149, 36] on link "Task 4" at bounding box center [170, 35] width 93 height 13
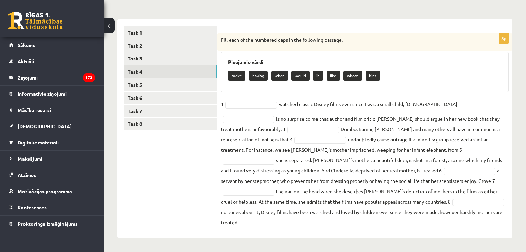
scroll to position [87, 0]
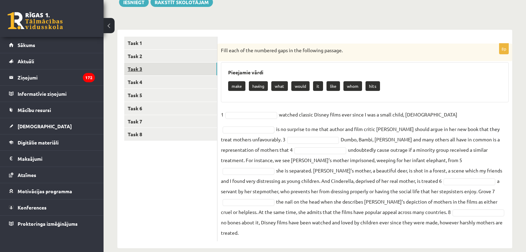
click at [148, 70] on link "Task 3" at bounding box center [170, 68] width 93 height 13
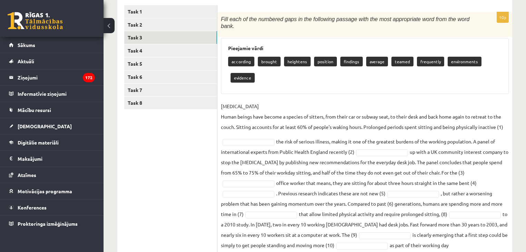
scroll to position [134, 0]
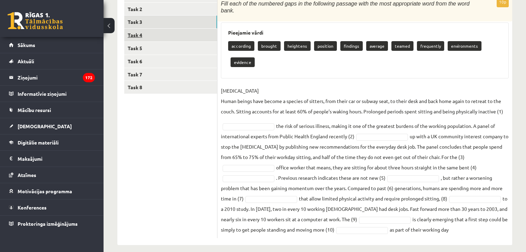
click at [140, 36] on link "Task 4" at bounding box center [170, 35] width 93 height 13
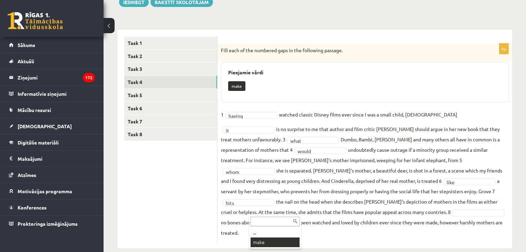
scroll to position [71, 0]
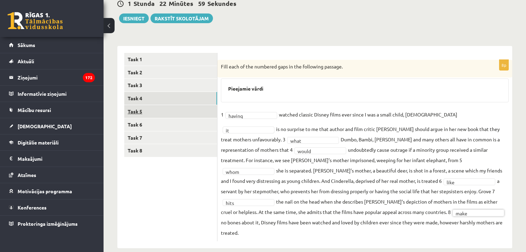
click at [152, 115] on link "Task 5" at bounding box center [170, 111] width 93 height 13
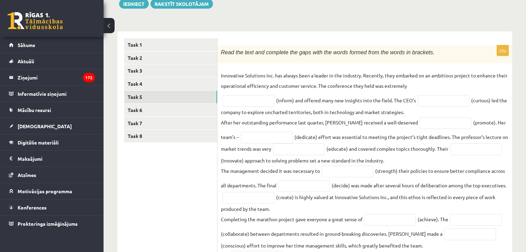
scroll to position [84, 0]
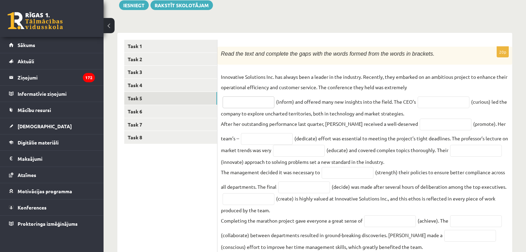
click at [247, 106] on input "text" at bounding box center [249, 102] width 52 height 12
click at [244, 101] on input "text" at bounding box center [249, 102] width 52 height 12
click at [159, 175] on ul "Task 1 Task 2 Task 3 Task 4 Task 5 Task 6 Task 7 Task 8" at bounding box center [170, 208] width 93 height 337
click at [154, 113] on link "Task 6" at bounding box center [170, 111] width 93 height 13
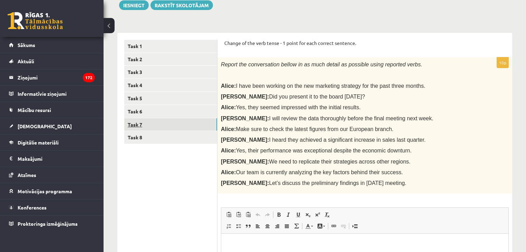
click at [156, 120] on link "Task 7" at bounding box center [170, 124] width 93 height 13
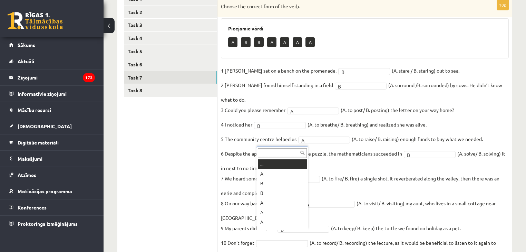
scroll to position [8, 0]
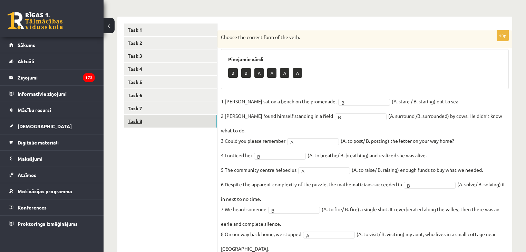
click at [146, 122] on link "Task 8" at bounding box center [170, 121] width 93 height 13
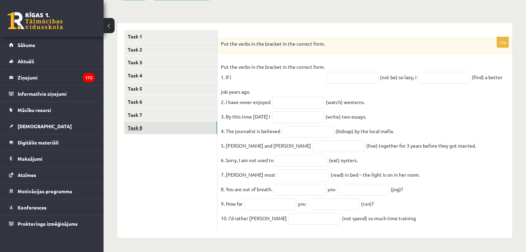
scroll to position [99, 0]
click at [336, 73] on input "text" at bounding box center [352, 78] width 52 height 12
click at [438, 75] on input "text" at bounding box center [444, 78] width 52 height 12
click at [342, 73] on input "text" at bounding box center [352, 78] width 52 height 12
click at [307, 74] on p "Put the verbs in the bracket in the correct form. 1. If I" at bounding box center [273, 71] width 104 height 21
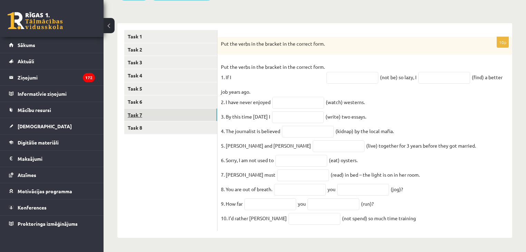
click at [153, 109] on link "Task 7" at bounding box center [170, 114] width 93 height 13
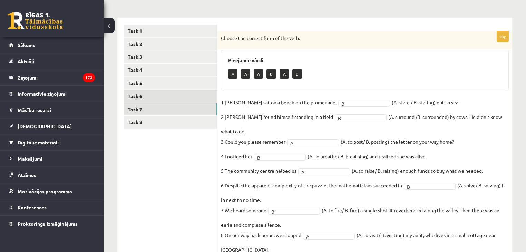
click at [160, 95] on link "Task 6" at bounding box center [170, 96] width 93 height 13
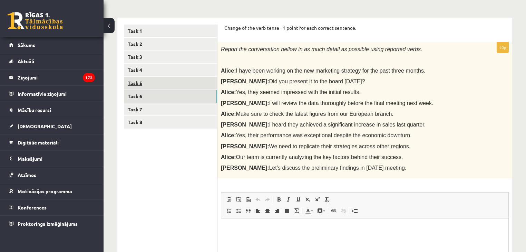
scroll to position [0, 0]
click at [149, 66] on link "Task 4" at bounding box center [170, 69] width 93 height 13
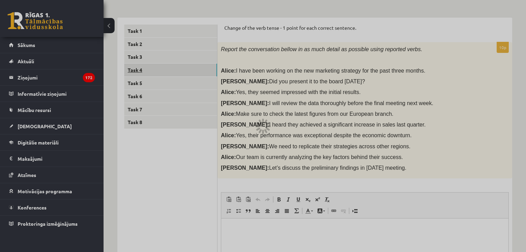
scroll to position [71, 0]
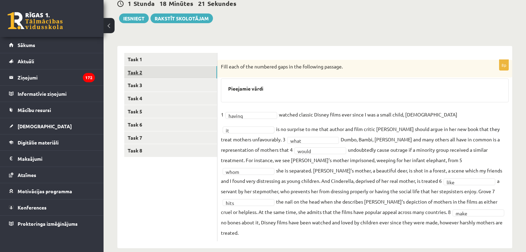
click at [154, 70] on link "Task 2" at bounding box center [170, 72] width 93 height 13
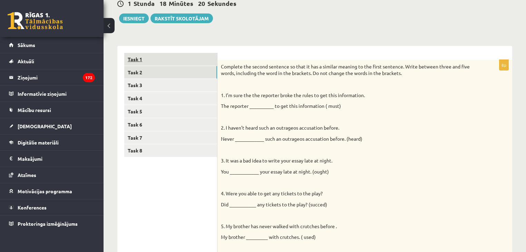
scroll to position [0, 0]
click at [159, 60] on link "Task 1" at bounding box center [170, 59] width 93 height 13
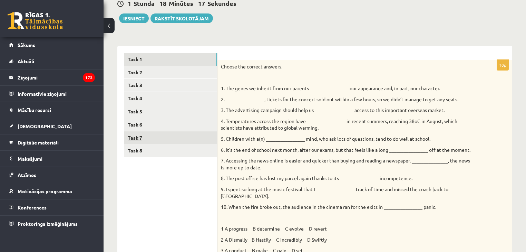
click at [154, 136] on link "Task 7" at bounding box center [170, 137] width 93 height 13
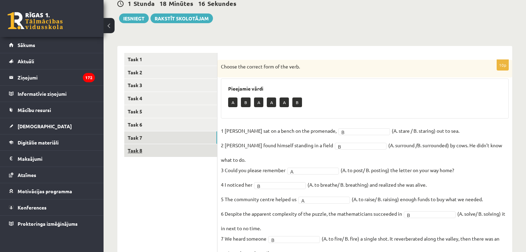
click at [156, 152] on link "Task 8" at bounding box center [170, 150] width 93 height 13
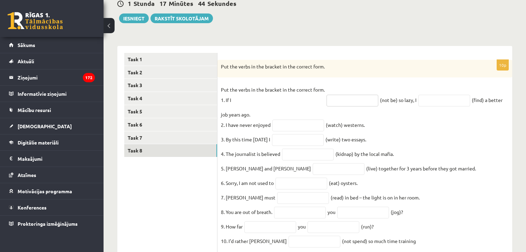
click at [346, 102] on input "text" at bounding box center [352, 101] width 52 height 12
click at [370, 88] on fieldset "Put the verbs in the bracket in the correct form. 1. If I (not be) so lazy, I (…" at bounding box center [365, 167] width 288 height 166
click at [363, 102] on input "text" at bounding box center [352, 101] width 52 height 12
click at [374, 83] on div "10p Put the verbs in the bracket in the correct form. Put the verbs in the brac…" at bounding box center [364, 157] width 295 height 194
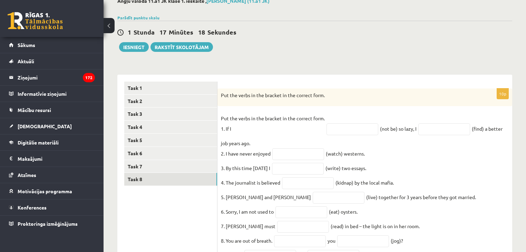
scroll to position [17, 0]
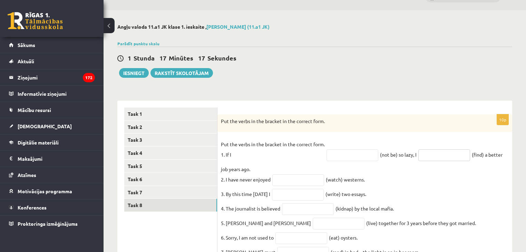
click at [429, 155] on input "text" at bounding box center [444, 155] width 52 height 12
click at [341, 129] on div "Put the verbs in the bracket in the correct form." at bounding box center [364, 123] width 295 height 18
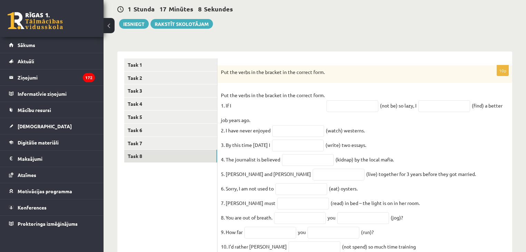
scroll to position [99, 0]
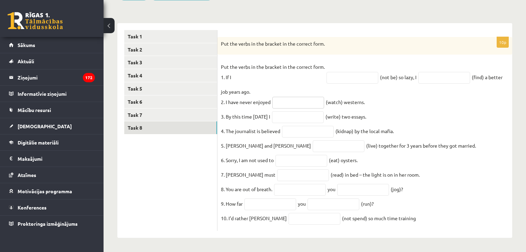
click at [300, 98] on input "text" at bounding box center [298, 103] width 52 height 12
click at [342, 76] on input "text" at bounding box center [352, 78] width 52 height 12
type input "******"
click at [432, 75] on input "text" at bounding box center [444, 78] width 52 height 12
type input "**********"
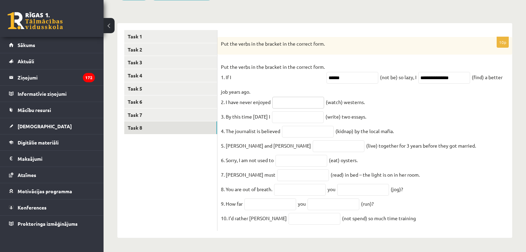
click at [287, 101] on input "text" at bounding box center [298, 103] width 52 height 12
type input "********"
click at [296, 111] on input "text" at bounding box center [298, 117] width 52 height 12
type input "*"
click at [290, 127] on input "text" at bounding box center [308, 132] width 52 height 12
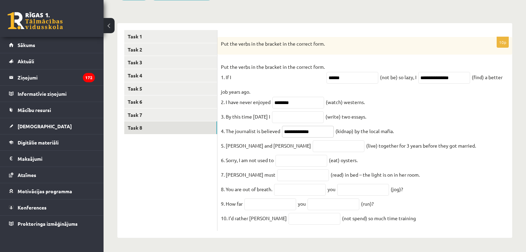
type input "**********"
click at [313, 145] on input "text" at bounding box center [339, 146] width 52 height 12
type input "*****"
click at [297, 158] on input "text" at bounding box center [301, 161] width 52 height 12
type input "***"
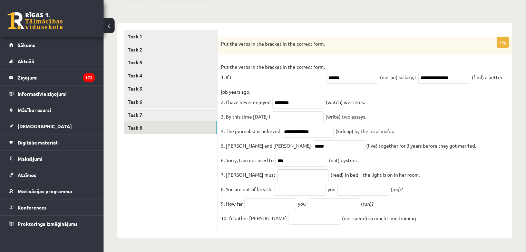
click at [277, 173] on input "text" at bounding box center [303, 175] width 52 height 12
type input "**********"
click at [292, 191] on input "text" at bounding box center [300, 190] width 52 height 12
type input "****"
click at [354, 191] on input "text" at bounding box center [363, 190] width 52 height 12
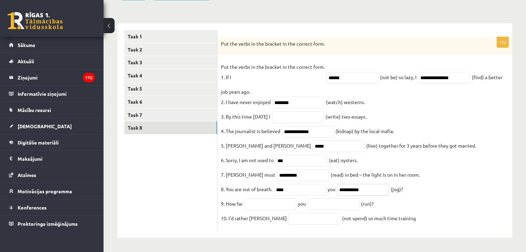
click at [361, 188] on input "**********" at bounding box center [363, 190] width 52 height 12
type input "**********"
click at [356, 203] on input "text" at bounding box center [333, 204] width 52 height 12
click at [255, 206] on input "text" at bounding box center [270, 204] width 52 height 12
type input "****"
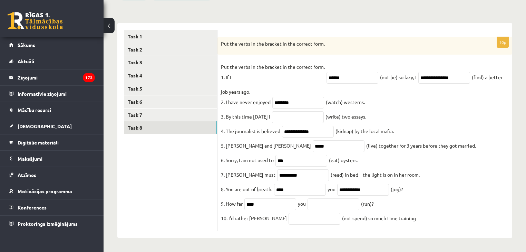
click at [337, 208] on fieldset "**********" at bounding box center [365, 144] width 288 height 166
click at [336, 203] on input "text" at bounding box center [333, 204] width 52 height 12
type input "***"
click at [288, 222] on input "text" at bounding box center [314, 219] width 52 height 12
type input "**********"
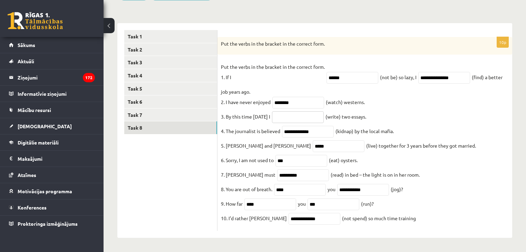
click at [298, 116] on input "text" at bounding box center [298, 117] width 52 height 12
type input "*"
type input "**********"
click at [175, 108] on link "Task 7" at bounding box center [170, 114] width 93 height 13
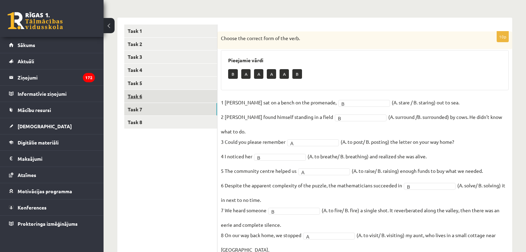
click at [151, 92] on link "Task 6" at bounding box center [170, 96] width 93 height 13
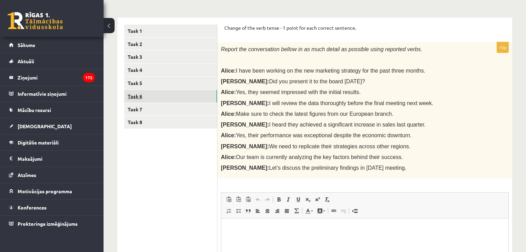
scroll to position [0, 0]
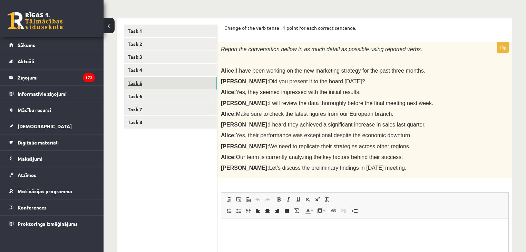
click at [170, 84] on link "Task 5" at bounding box center [170, 83] width 93 height 13
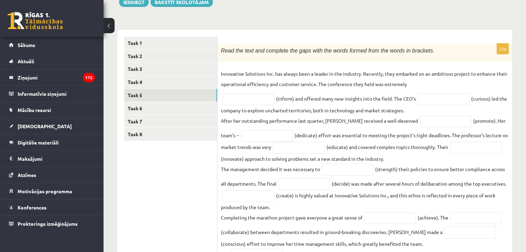
scroll to position [84, 0]
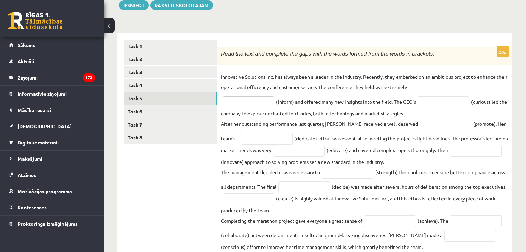
click at [252, 99] on input "text" at bounding box center [249, 102] width 52 height 12
click at [238, 80] on p "Innovative Solutions Inc. has always been a leader in the industry. Recently, t…" at bounding box center [365, 81] width 288 height 21
click at [246, 99] on input "text" at bounding box center [249, 102] width 52 height 12
type input "**********"
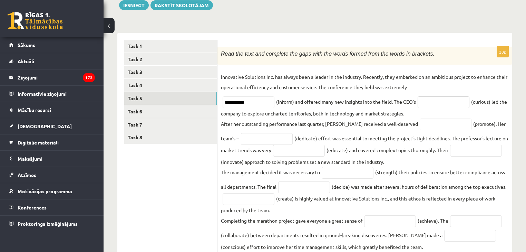
click at [424, 102] on input "text" at bounding box center [443, 102] width 52 height 12
type input "**********"
click at [420, 120] on input "text" at bounding box center [446, 124] width 52 height 12
type input "*********"
click at [248, 138] on input "text" at bounding box center [267, 139] width 52 height 12
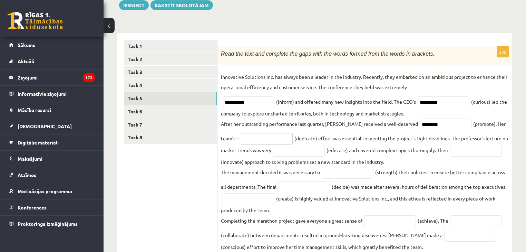
drag, startPoint x: 377, startPoint y: 119, endPoint x: 267, endPoint y: 139, distance: 112.1
click at [267, 139] on input "text" at bounding box center [267, 139] width 52 height 12
type input "*********"
click at [273, 150] on input "text" at bounding box center [299, 151] width 52 height 12
type input "*********"
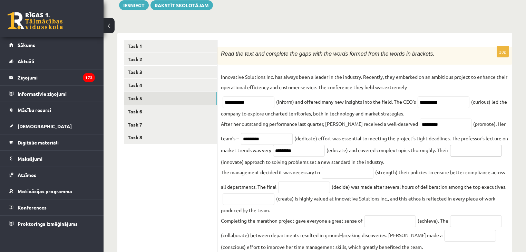
click at [453, 155] on input "text" at bounding box center [476, 151] width 52 height 12
type input "*"
type input "**********"
click at [334, 171] on input "text" at bounding box center [348, 173] width 52 height 12
type input "**********"
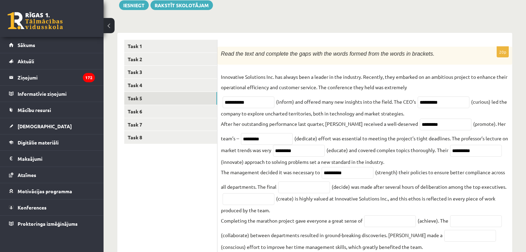
click at [413, 168] on fieldset "**********" at bounding box center [365, 222] width 288 height 302
click at [291, 189] on input "text" at bounding box center [304, 187] width 52 height 12
type input "********"
click at [411, 191] on fieldset "**********" at bounding box center [365, 222] width 288 height 302
click at [271, 200] on input "text" at bounding box center [249, 199] width 52 height 12
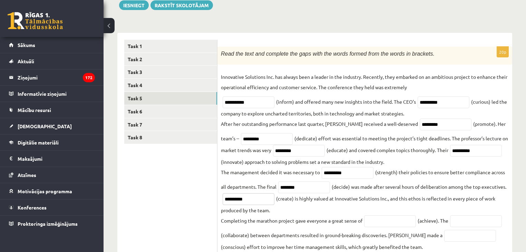
type input "**********"
click at [410, 199] on fieldset "**********" at bounding box center [365, 222] width 288 height 302
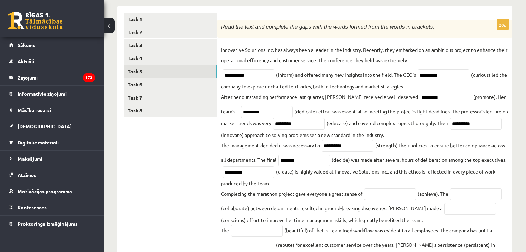
scroll to position [112, 0]
click at [386, 196] on input "text" at bounding box center [390, 193] width 52 height 12
type input "**********"
click at [467, 194] on input "text" at bounding box center [476, 193] width 52 height 12
type input "**********"
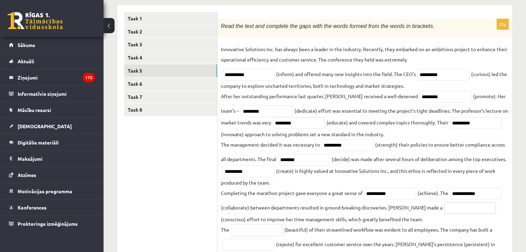
click at [444, 210] on input "text" at bounding box center [470, 208] width 52 height 12
drag, startPoint x: 497, startPoint y: 208, endPoint x: 476, endPoint y: 209, distance: 21.0
click at [476, 209] on fieldset "**********" at bounding box center [365, 195] width 288 height 302
copy fieldset "conscious)"
click at [444, 213] on input "text" at bounding box center [470, 208] width 52 height 12
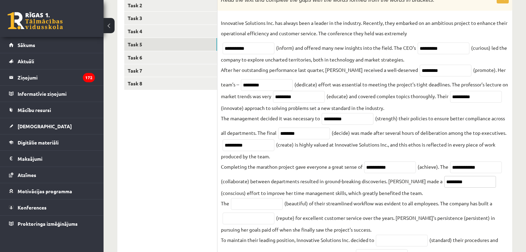
scroll to position [139, 0]
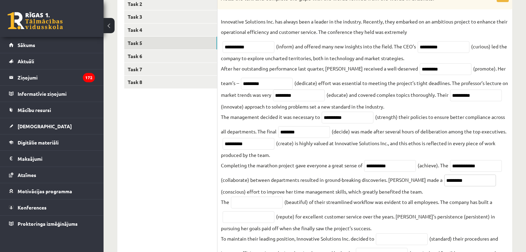
type input "*********"
click at [266, 205] on input "text" at bounding box center [257, 202] width 52 height 12
type input "******"
click at [267, 217] on input "text" at bounding box center [249, 217] width 52 height 12
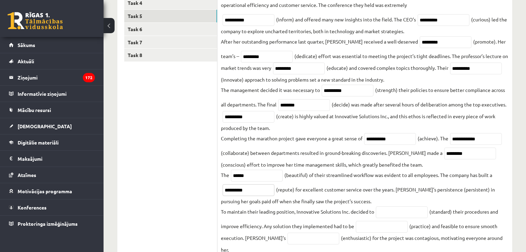
scroll to position [167, 0]
type input "**********"
drag, startPoint x: 316, startPoint y: 212, endPoint x: 312, endPoint y: 219, distance: 8.3
click at [312, 219] on fieldset "**********" at bounding box center [365, 140] width 288 height 302
click at [388, 215] on input "text" at bounding box center [402, 211] width 52 height 12
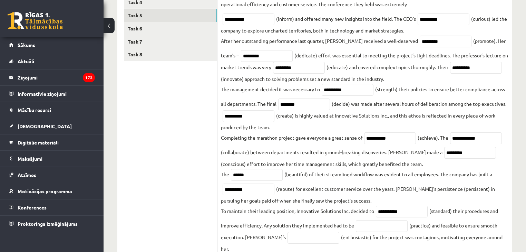
click at [511, 190] on div "**********" at bounding box center [364, 129] width 295 height 330
drag, startPoint x: 411, startPoint y: 216, endPoint x: 360, endPoint y: 212, distance: 51.3
click at [360, 212] on fieldset "**********" at bounding box center [365, 140] width 288 height 302
click at [408, 210] on input "**********" at bounding box center [402, 211] width 52 height 12
drag, startPoint x: 410, startPoint y: 211, endPoint x: 379, endPoint y: 212, distance: 31.1
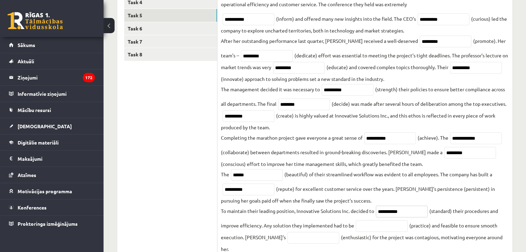
click at [378, 213] on input "**********" at bounding box center [402, 211] width 52 height 12
paste input "*"
type input "**********"
click at [451, 220] on fieldset "**********" at bounding box center [365, 140] width 288 height 302
click at [365, 226] on input "text" at bounding box center [382, 226] width 52 height 12
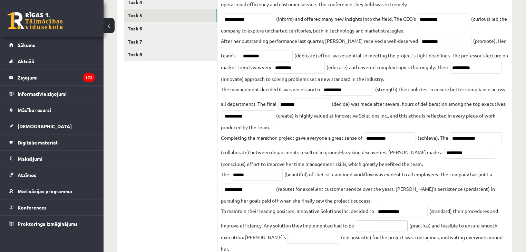
drag, startPoint x: 365, startPoint y: 227, endPoint x: 364, endPoint y: 230, distance: 3.8
click at [364, 230] on input "text" at bounding box center [382, 226] width 52 height 12
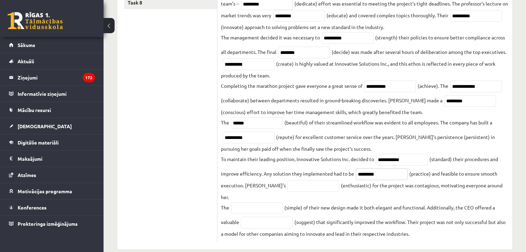
scroll to position [222, 0]
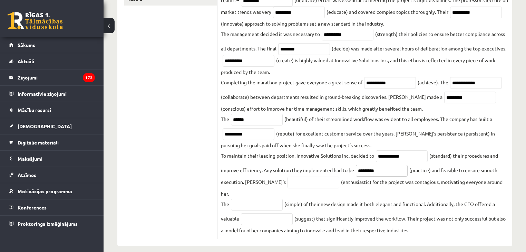
type input "*********"
click at [287, 181] on input "text" at bounding box center [313, 182] width 52 height 12
type input "**********"
click at [427, 186] on fieldset "**********" at bounding box center [365, 84] width 288 height 302
click at [249, 198] on input "text" at bounding box center [257, 204] width 52 height 12
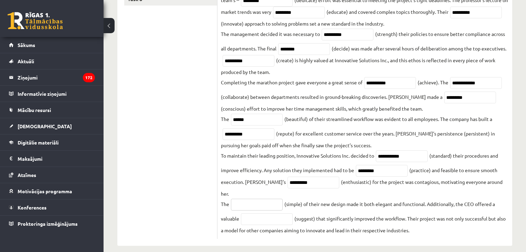
click at [248, 198] on input "text" at bounding box center [257, 204] width 52 height 12
paste input "**********"
type input "**********"
click at [258, 213] on input "text" at bounding box center [267, 219] width 52 height 12
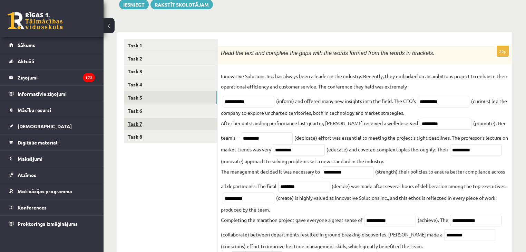
scroll to position [84, 0]
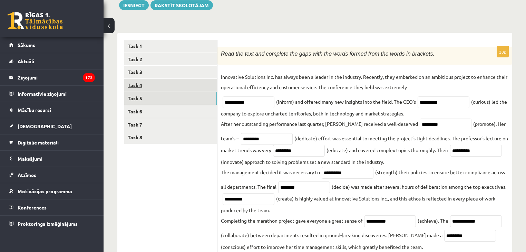
type input "**********"
click at [140, 85] on link "Task 4" at bounding box center [170, 85] width 93 height 13
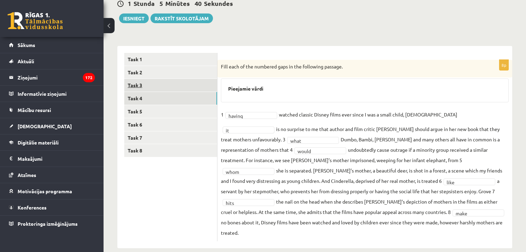
click at [147, 86] on link "Task 3" at bounding box center [170, 85] width 93 height 13
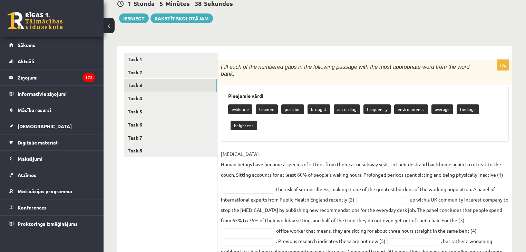
drag, startPoint x: 313, startPoint y: 136, endPoint x: 292, endPoint y: 130, distance: 21.8
click at [292, 130] on div "Pieejamie vārdi evidence teamed position brought according frequently environme…" at bounding box center [365, 114] width 288 height 56
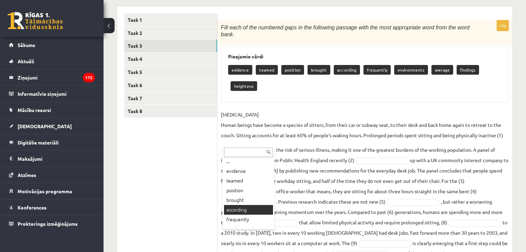
scroll to position [0, 0]
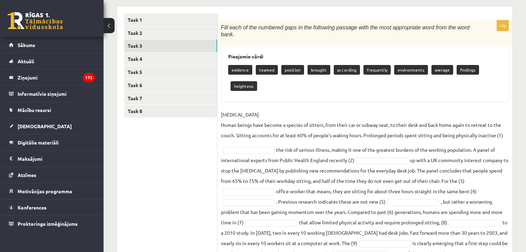
drag, startPoint x: 202, startPoint y: 153, endPoint x: 206, endPoint y: 173, distance: 19.8
click at [206, 173] on ul "Task 1 Task 2 Task 3 Task 4 Task 5 Task 6 Task 7 Task 8" at bounding box center [170, 137] width 93 height 248
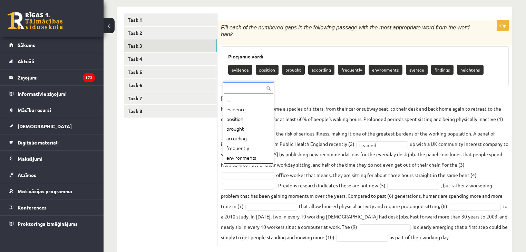
scroll to position [8, 0]
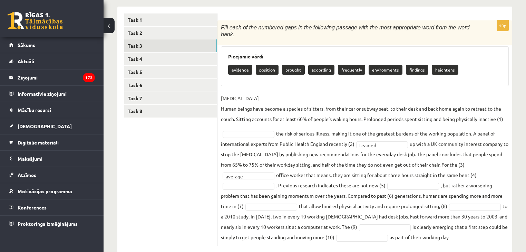
drag, startPoint x: 330, startPoint y: 167, endPoint x: 333, endPoint y: 173, distance: 6.3
click at [333, 173] on fieldset "SEDENTARY LIFESTYLE Human beings have become a species of sitters, from their c…" at bounding box center [365, 167] width 288 height 149
drag, startPoint x: 363, startPoint y: 178, endPoint x: 364, endPoint y: 185, distance: 7.1
click at [364, 185] on fieldset "SEDENTARY LIFESTYLE Human beings have become a species of sitters, from their c…" at bounding box center [365, 167] width 288 height 149
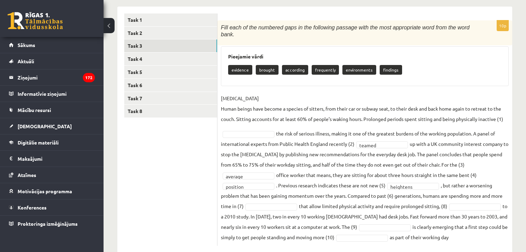
click at [412, 182] on fieldset "SEDENTARY LIFESTYLE Human beings have become a species of sitters, from their c…" at bounding box center [365, 167] width 288 height 149
drag, startPoint x: 484, startPoint y: 188, endPoint x: 506, endPoint y: 189, distance: 21.7
click at [506, 189] on fieldset "SEDENTARY LIFESTYLE Human beings have become a species of sitters, from their c…" at bounding box center [365, 167] width 288 height 149
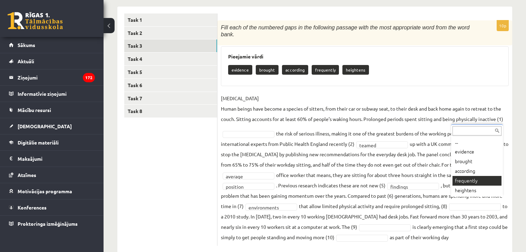
drag, startPoint x: 474, startPoint y: 184, endPoint x: 475, endPoint y: 180, distance: 3.5
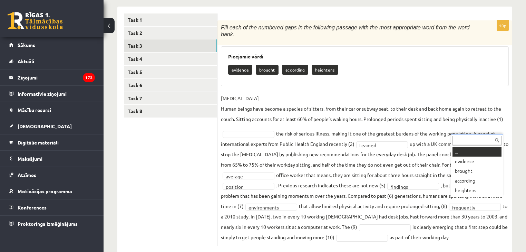
drag, startPoint x: 475, startPoint y: 180, endPoint x: 475, endPoint y: 199, distance: 18.6
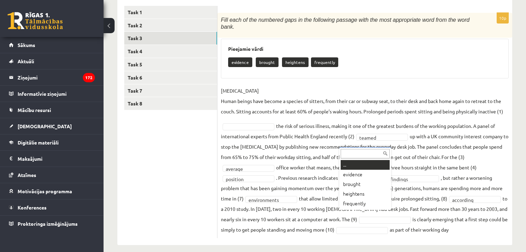
drag, startPoint x: 353, startPoint y: 212, endPoint x: 335, endPoint y: 214, distance: 18.0
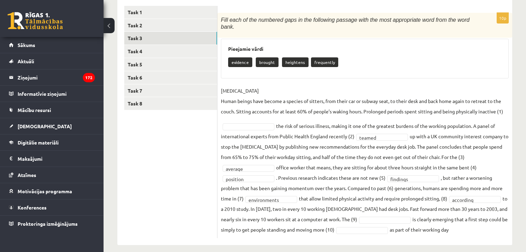
drag, startPoint x: 351, startPoint y: 192, endPoint x: 394, endPoint y: 210, distance: 46.7
click at [394, 210] on fieldset "SEDENTARY LIFESTYLE Human beings have become a species of sitters, from their c…" at bounding box center [365, 159] width 288 height 149
drag, startPoint x: 393, startPoint y: 216, endPoint x: 391, endPoint y: 239, distance: 23.6
click at [392, 240] on div "Angļu valoda 11.a1 JK klase 1. ieskaite , Konstantīns Gorbunovs (11.a1 JK) Parā…" at bounding box center [315, 84] width 422 height 350
click at [396, 178] on fieldset "SEDENTARY LIFESTYLE Human beings have become a species of sitters, from their c…" at bounding box center [365, 159] width 288 height 149
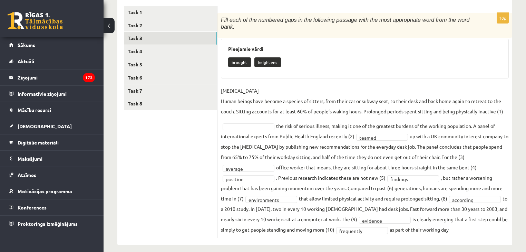
click at [395, 180] on fieldset "SEDENTARY LIFESTYLE Human beings have become a species of sitters, from their c…" at bounding box center [365, 159] width 288 height 149
drag, startPoint x: 256, startPoint y: 118, endPoint x: 311, endPoint y: 130, distance: 56.2
click at [186, 169] on ul "Task 1 Task 2 Task 3 Task 4 Task 5 Task 6 Task 7 Task 8" at bounding box center [170, 122] width 93 height 232
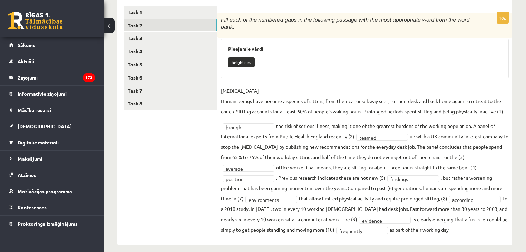
click at [158, 24] on link "Task 2" at bounding box center [170, 25] width 93 height 13
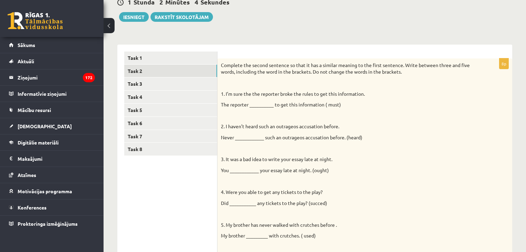
scroll to position [63, 0]
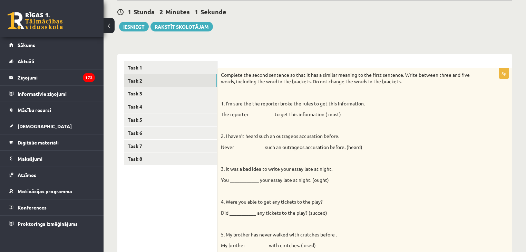
click at [262, 111] on p "The reporter __________ to get this information ( must)" at bounding box center [347, 114] width 253 height 7
click at [258, 114] on p "The reporter __________ to get this information ( must)" at bounding box center [347, 114] width 253 height 7
click at [358, 128] on p at bounding box center [347, 125] width 253 height 7
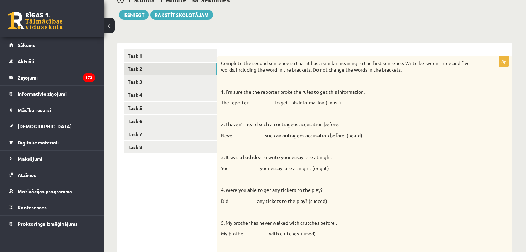
scroll to position [90, 0]
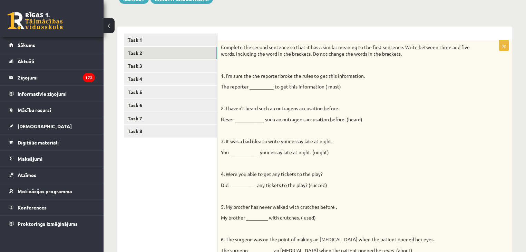
click at [253, 87] on p "The reporter __________ to get this information ( must)" at bounding box center [347, 86] width 253 height 7
click at [223, 86] on p "The reporter __________ to get this information ( must)" at bounding box center [347, 86] width 253 height 7
drag, startPoint x: 346, startPoint y: 90, endPoint x: 351, endPoint y: 90, distance: 4.5
drag, startPoint x: 351, startPoint y: 90, endPoint x: 305, endPoint y: 86, distance: 45.7
click at [305, 86] on p "The reporter __________ to get this information ( must)" at bounding box center [347, 86] width 253 height 7
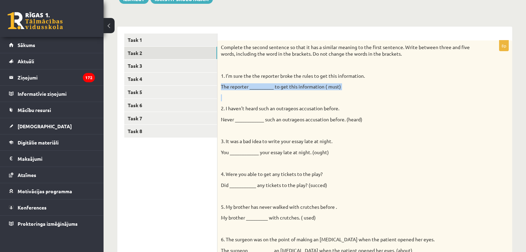
drag, startPoint x: 222, startPoint y: 86, endPoint x: 334, endPoint y: 90, distance: 111.9
click at [334, 90] on div "Complete the second sentence so that it has a similar meaning to the first sent…" at bounding box center [364, 183] width 295 height 286
copy div "The reporter __________ to get this information ( must)"
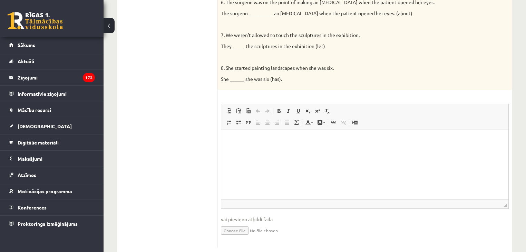
scroll to position [343, 0]
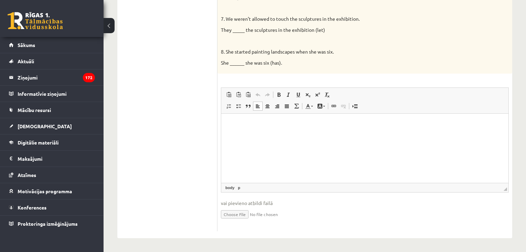
click at [248, 127] on p "Bagātinātā teksta redaktors, wiswyg-editor-user-answer-47024966396600" at bounding box center [364, 123] width 273 height 7
click at [265, 132] on span "Ielīmēt" at bounding box center [266, 132] width 19 height 10
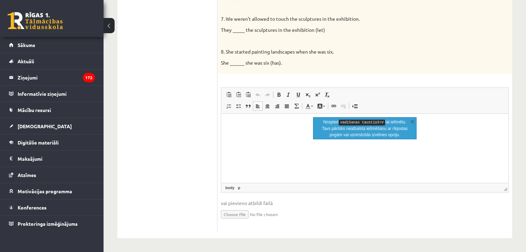
click at [246, 131] on html at bounding box center [364, 124] width 287 height 21
click at [272, 131] on body "**********" at bounding box center [364, 129] width 273 height 19
drag, startPoint x: 279, startPoint y: 127, endPoint x: 255, endPoint y: 127, distance: 24.2
click at [255, 127] on p "**********" at bounding box center [365, 123] width 274 height 7
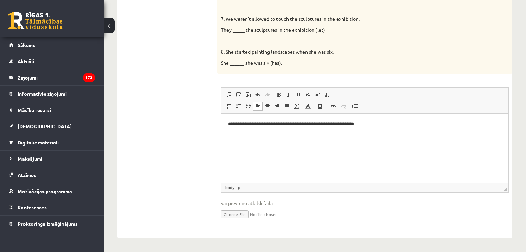
click at [380, 128] on body "**********" at bounding box center [364, 129] width 273 height 19
click at [380, 119] on html "**********" at bounding box center [364, 130] width 287 height 32
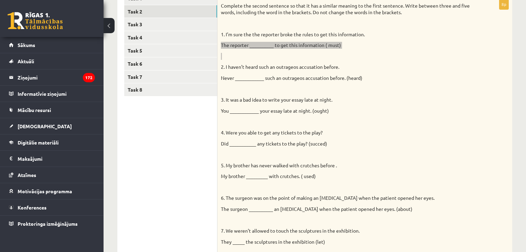
scroll to position [122, 0]
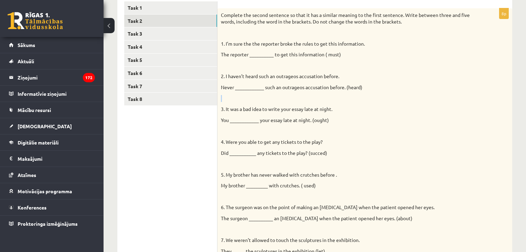
drag, startPoint x: 363, startPoint y: 89, endPoint x: 253, endPoint y: 95, distance: 110.6
click at [253, 95] on div "Complete the second sentence so that it has a similar meaning to the first sent…" at bounding box center [364, 151] width 295 height 286
click at [220, 88] on div "Complete the second sentence so that it has a similar meaning to the first sent…" at bounding box center [364, 151] width 295 height 286
drag, startPoint x: 221, startPoint y: 87, endPoint x: 345, endPoint y: 89, distance: 124.2
click at [345, 89] on p "Never ____________ such an outrageos accusation before. (heard)" at bounding box center [347, 87] width 253 height 7
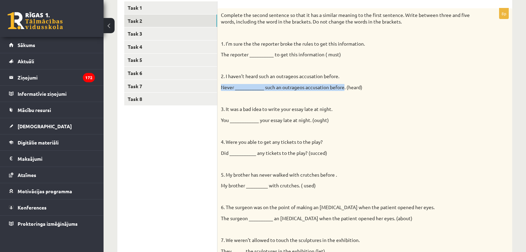
copy p "Never ____________ such an outrageos accusation before"
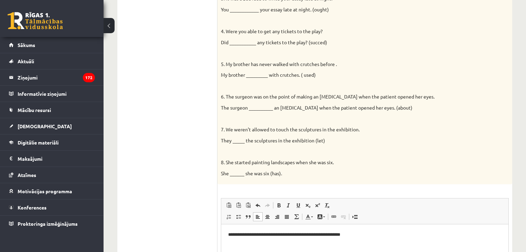
scroll to position [343, 0]
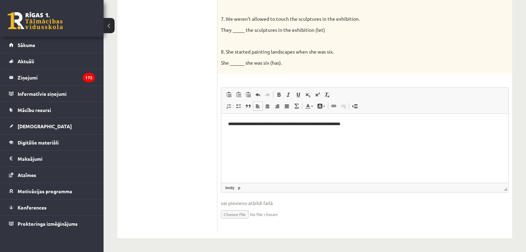
click at [244, 134] on p "Bagātinātā teksta redaktors, wiswyg-editor-user-answer-47024966396600" at bounding box center [364, 135] width 273 height 7
click at [306, 146] on html "**********" at bounding box center [364, 130] width 287 height 32
drag, startPoint x: 271, startPoint y: 137, endPoint x: 242, endPoint y: 137, distance: 29.0
click at [242, 137] on p "**********" at bounding box center [365, 135] width 274 height 7
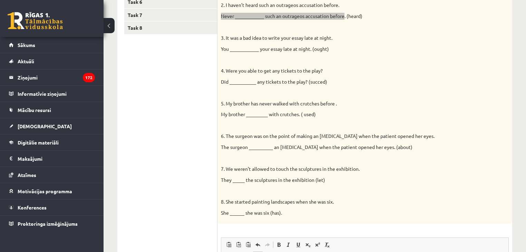
scroll to position [178, 0]
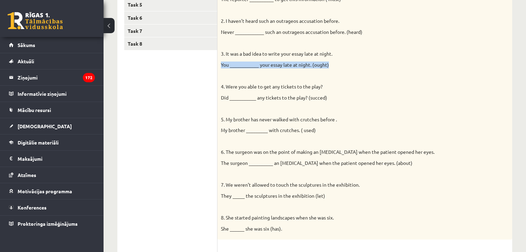
drag, startPoint x: 333, startPoint y: 64, endPoint x: 220, endPoint y: 65, distance: 112.5
click at [220, 65] on div "Complete the second sentence so that it has a similar meaning to the first sent…" at bounding box center [364, 96] width 295 height 286
copy p "You ____________ your essay late at night. (ought)"
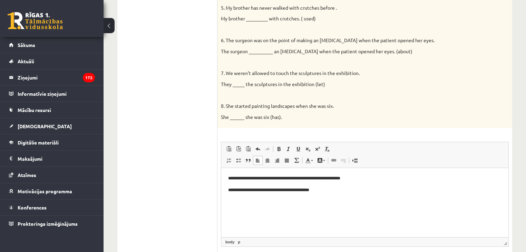
scroll to position [316, 0]
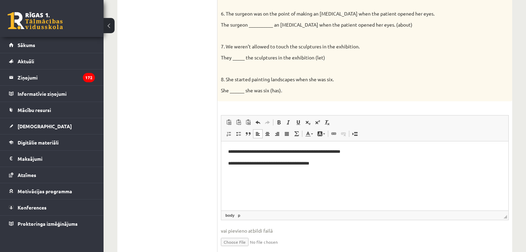
click at [239, 170] on html "**********" at bounding box center [364, 157] width 287 height 32
click at [349, 166] on p "**********" at bounding box center [365, 163] width 274 height 7
drag, startPoint x: 267, startPoint y: 178, endPoint x: 237, endPoint y: 175, distance: 30.1
click at [237, 175] on p "**********" at bounding box center [365, 174] width 274 height 7
drag, startPoint x: 318, startPoint y: 174, endPoint x: 223, endPoint y: 175, distance: 95.9
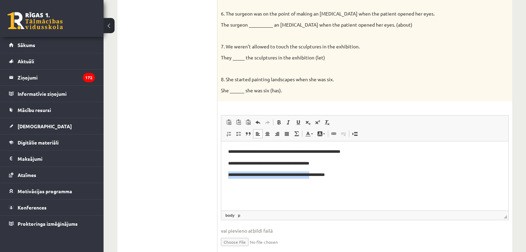
click at [223, 175] on html "**********" at bounding box center [364, 163] width 287 height 44
copy p "**********"
drag, startPoint x: 271, startPoint y: 195, endPoint x: 267, endPoint y: 187, distance: 8.5
click at [271, 185] on html "**********" at bounding box center [364, 163] width 287 height 44
click at [249, 174] on p "**********" at bounding box center [365, 174] width 274 height 7
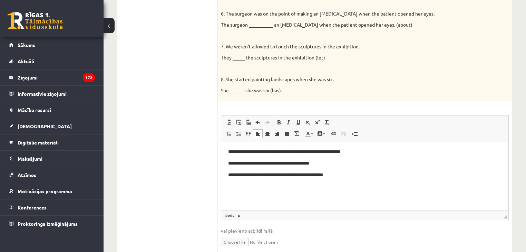
click at [337, 174] on p "**********" at bounding box center [365, 174] width 274 height 7
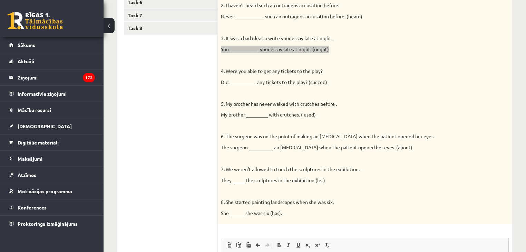
scroll to position [178, 0]
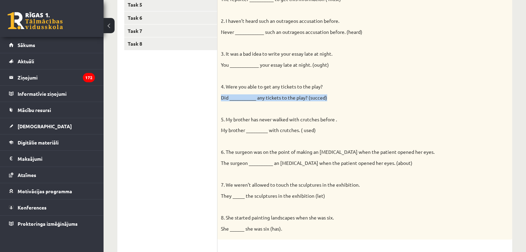
drag, startPoint x: 228, startPoint y: 97, endPoint x: 333, endPoint y: 99, distance: 104.2
click at [333, 99] on p "Did ___________ any tickets to the play? (succed)" at bounding box center [347, 97] width 253 height 7
copy p "Did ___________ any tickets to the play? (succed)"
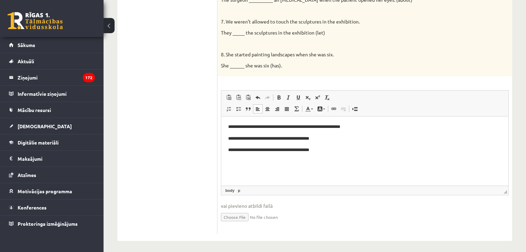
scroll to position [343, 0]
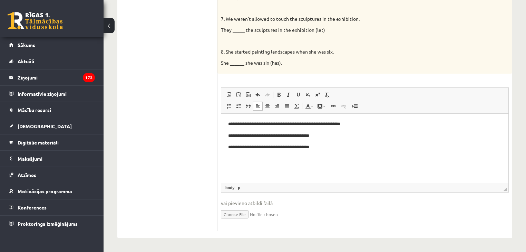
click at [235, 149] on p "**********" at bounding box center [365, 147] width 274 height 7
click at [341, 153] on html "**********" at bounding box center [364, 136] width 287 height 44
click at [236, 161] on p "**********" at bounding box center [365, 158] width 274 height 7
click at [347, 159] on p "**********" at bounding box center [365, 158] width 274 height 7
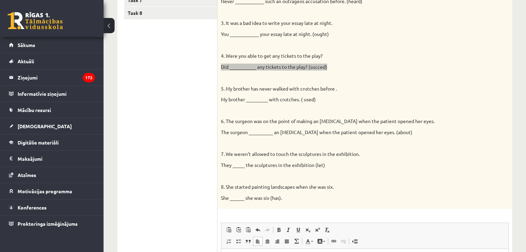
scroll to position [205, 0]
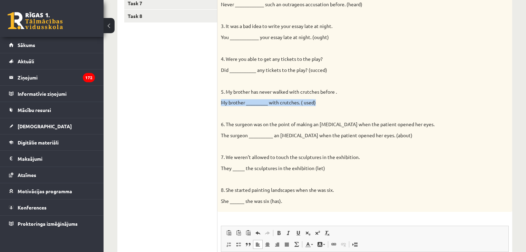
drag, startPoint x: 222, startPoint y: 101, endPoint x: 316, endPoint y: 103, distance: 93.9
click at [316, 103] on p "My brother _________ with crutches. ( used)" at bounding box center [347, 102] width 253 height 7
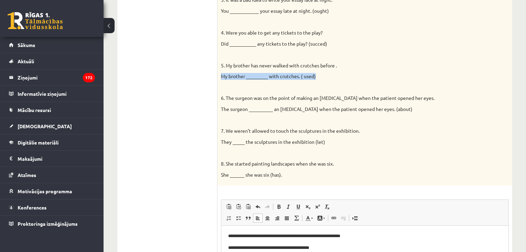
scroll to position [343, 0]
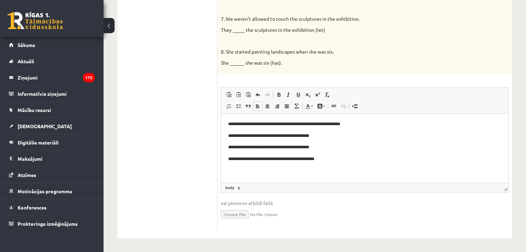
drag, startPoint x: 247, startPoint y: 147, endPoint x: 251, endPoint y: 147, distance: 3.8
click at [247, 147] on p "**********" at bounding box center [365, 147] width 274 height 7
click at [344, 161] on p "**********" at bounding box center [365, 158] width 274 height 7
drag, startPoint x: 331, startPoint y: 171, endPoint x: 225, endPoint y: 171, distance: 105.9
click at [225, 171] on html "**********" at bounding box center [364, 147] width 287 height 67
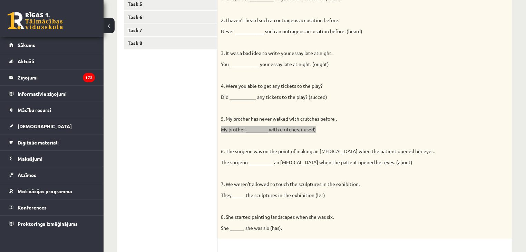
scroll to position [178, 0]
click at [321, 127] on p "My brother _________ with crutches. ( used)" at bounding box center [347, 130] width 253 height 7
drag, startPoint x: 319, startPoint y: 130, endPoint x: 219, endPoint y: 127, distance: 100.5
click at [219, 127] on div "Complete the second sentence so that it has a similar meaning to the first sent…" at bounding box center [364, 96] width 295 height 286
copy p "My brother _________ with crutches. ( used)"
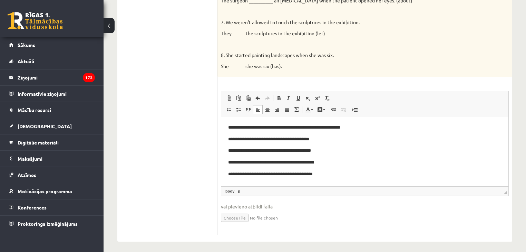
scroll to position [343, 0]
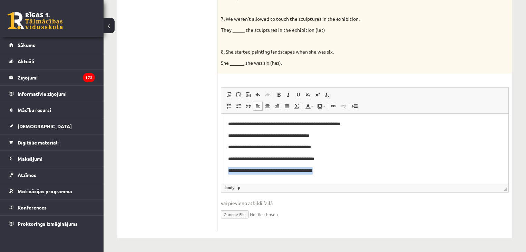
drag, startPoint x: 329, startPoint y: 170, endPoint x: 228, endPoint y: 169, distance: 101.4
click at [228, 169] on html "**********" at bounding box center [364, 147] width 287 height 67
click at [251, 171] on p "**********" at bounding box center [365, 170] width 274 height 7
click at [335, 166] on body "**********" at bounding box center [364, 146] width 273 height 53
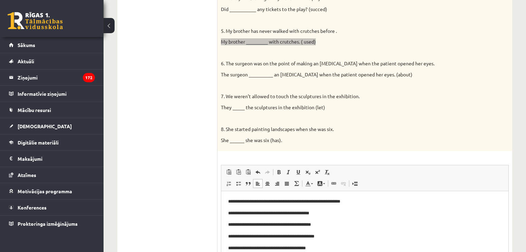
scroll to position [233, 0]
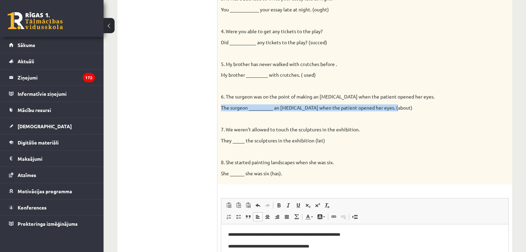
drag, startPoint x: 401, startPoint y: 107, endPoint x: 219, endPoint y: 104, distance: 181.9
click at [219, 104] on div "Complete the second sentence so that it has a similar meaning to the first sent…" at bounding box center [364, 41] width 295 height 286
copy p "The surgeon __________ an incision when the patient opened her eyes. (about)"
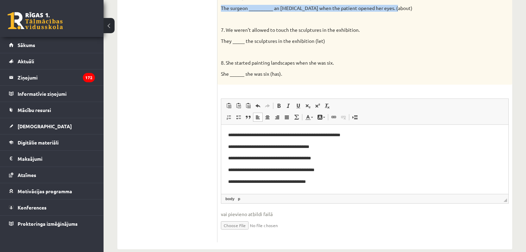
scroll to position [343, 0]
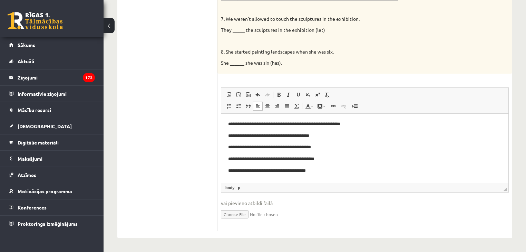
click at [328, 174] on p "**********" at bounding box center [365, 170] width 274 height 7
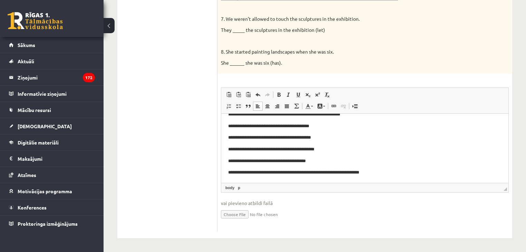
scroll to position [10, 0]
click at [255, 174] on p "**********" at bounding box center [362, 171] width 269 height 7
click at [419, 173] on p "**********" at bounding box center [362, 171] width 269 height 7
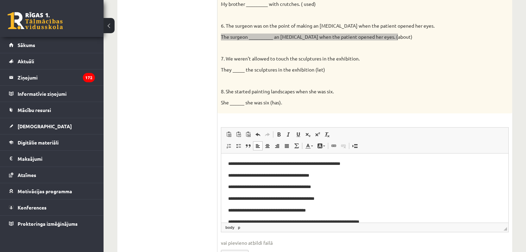
scroll to position [288, 0]
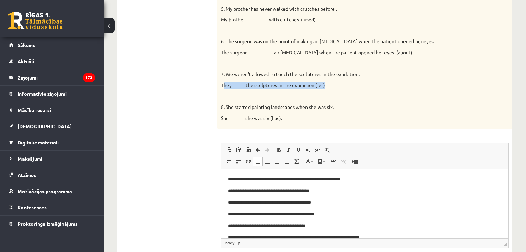
drag, startPoint x: 222, startPoint y: 83, endPoint x: 328, endPoint y: 87, distance: 106.4
click at [329, 87] on p "They _____ the sculptures in the exhibition (let)" at bounding box center [347, 85] width 253 height 7
click at [331, 85] on p "They _____ the sculptures in the exhibition (let)" at bounding box center [347, 85] width 253 height 7
click at [331, 84] on p "They _____ the sculptures in the exhibition (let)" at bounding box center [347, 85] width 253 height 7
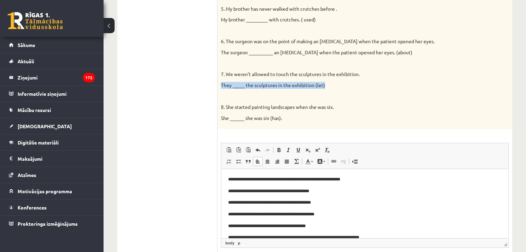
drag, startPoint x: 221, startPoint y: 85, endPoint x: 329, endPoint y: 84, distance: 108.0
click at [329, 84] on p "They _____ the sculptures in the exhibition (let)" at bounding box center [347, 85] width 253 height 7
copy p "They _____ the sculptures in the exhibition (let)"
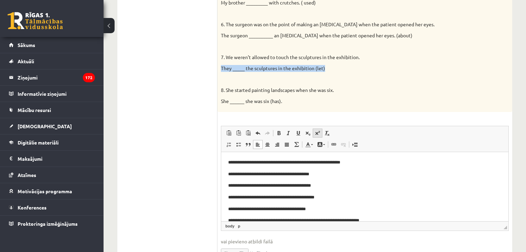
scroll to position [343, 0]
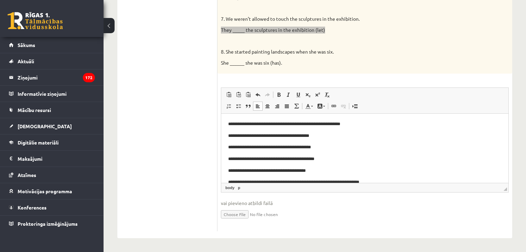
click at [394, 178] on body "**********" at bounding box center [364, 152] width 273 height 65
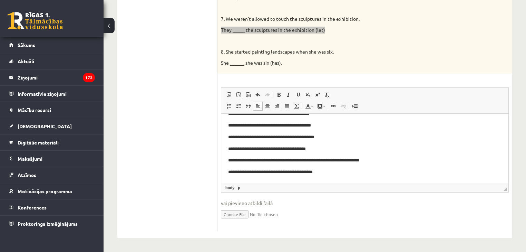
scroll to position [22, 0]
click at [239, 173] on p "**********" at bounding box center [362, 171] width 269 height 7
click at [366, 173] on p "**********" at bounding box center [362, 171] width 269 height 7
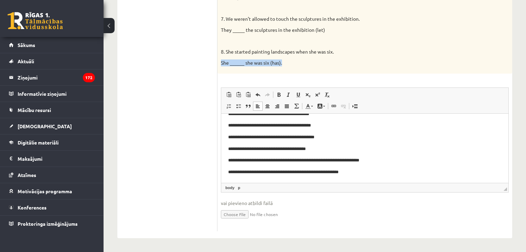
drag, startPoint x: 286, startPoint y: 63, endPoint x: 220, endPoint y: 63, distance: 65.9
copy p "She ______ she was six (has)."
click at [360, 169] on p "**********" at bounding box center [362, 171] width 269 height 7
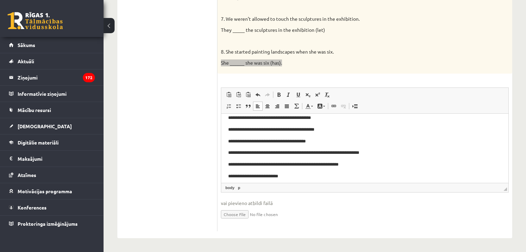
scroll to position [33, 0]
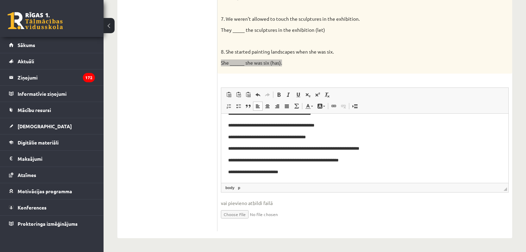
click at [236, 173] on p "**********" at bounding box center [362, 171] width 269 height 7
click at [348, 172] on p "**********" at bounding box center [362, 171] width 269 height 7
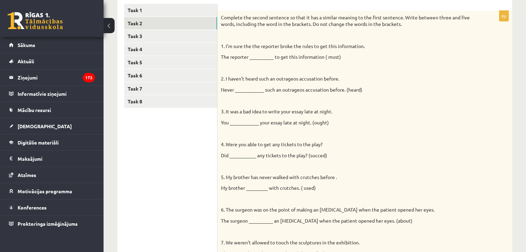
scroll to position [95, 0]
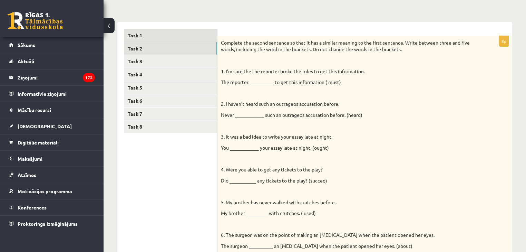
click at [150, 38] on link "Task 1" at bounding box center [170, 35] width 93 height 13
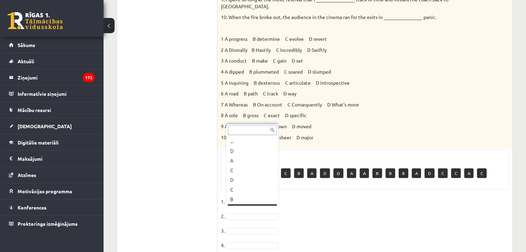
scroll to position [8, 0]
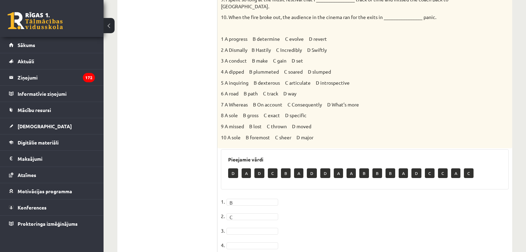
click at [420, 101] on p "7 A Whereas B On account C Consequently D What’s more" at bounding box center [347, 104] width 253 height 7
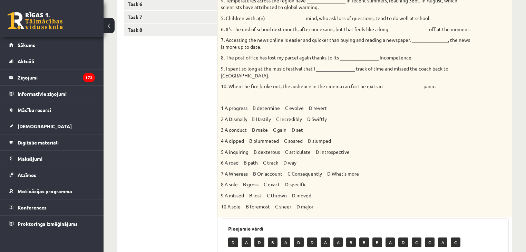
scroll to position [150, 0]
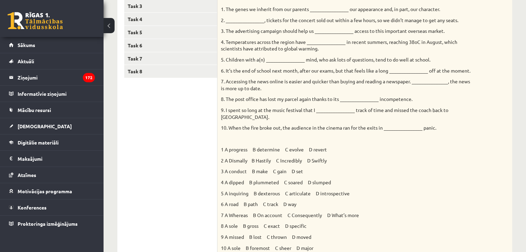
click at [418, 137] on div "Choose the correct answers. 1. The genes we inherit from our parents __________…" at bounding box center [364, 120] width 295 height 278
click at [454, 179] on p "4 A dipped B plummeted C soared D slumped" at bounding box center [347, 182] width 253 height 7
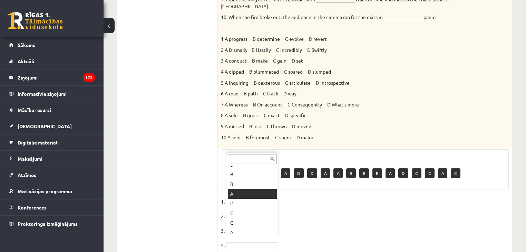
scroll to position [115, 0]
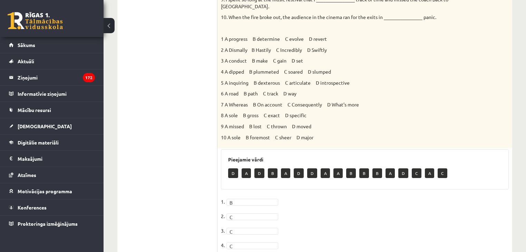
click at [455, 90] on p "6 A road B path C track D way" at bounding box center [347, 93] width 253 height 7
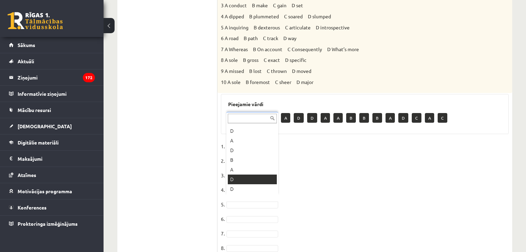
scroll to position [8, 0]
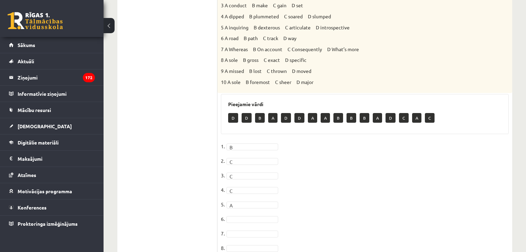
click at [362, 171] on fieldset "1. B * 2. C * 3. C * 4. C * 5. A * 6. 7. 8. 9. 10." at bounding box center [365, 213] width 288 height 145
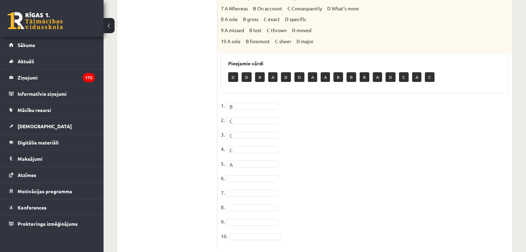
scroll to position [367, 0]
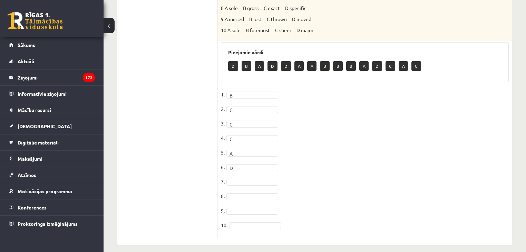
click at [329, 159] on fieldset "1. B * 2. C * 3. C * 4. C * 5. A * 6. D * 7. 8. 9. 10." at bounding box center [365, 161] width 288 height 145
click at [385, 172] on fieldset "1. B * 2. C * 3. C * 4. C * 5. A * 6. D * 7. D * 8. 9. 10." at bounding box center [365, 161] width 288 height 145
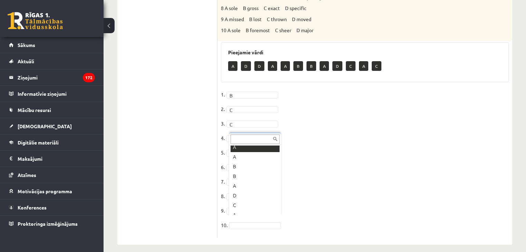
scroll to position [57, 0]
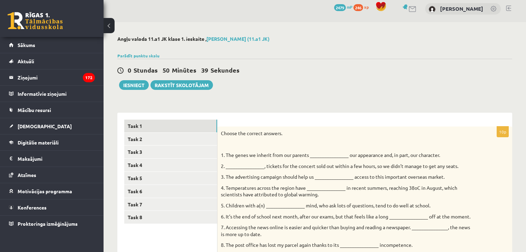
scroll to position [0, 0]
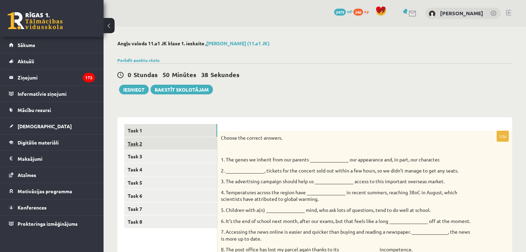
click at [146, 145] on link "Task 2" at bounding box center [170, 143] width 93 height 13
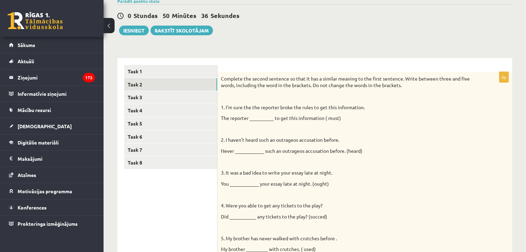
scroll to position [27, 0]
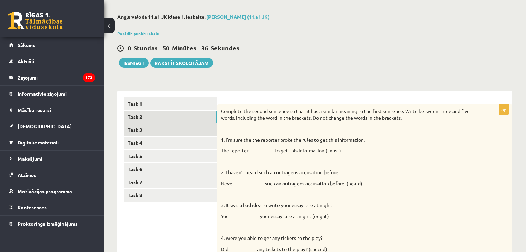
click at [142, 132] on link "Task 3" at bounding box center [170, 129] width 93 height 13
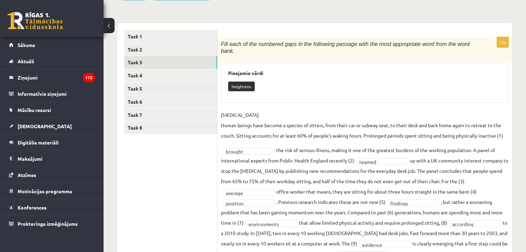
scroll to position [118, 0]
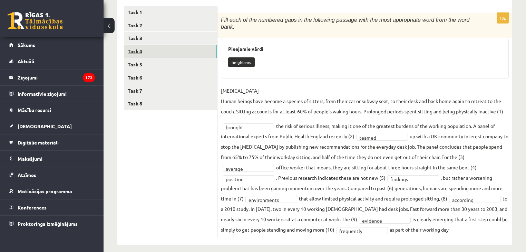
click at [139, 53] on link "Task 4" at bounding box center [170, 51] width 93 height 13
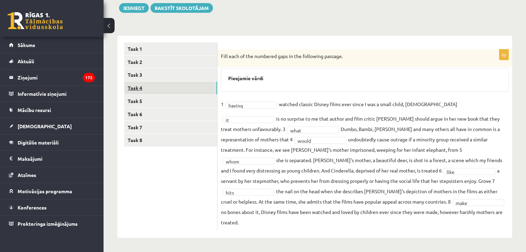
scroll to position [71, 0]
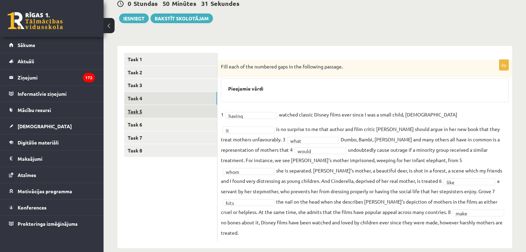
click at [142, 110] on link "Task 5" at bounding box center [170, 111] width 93 height 13
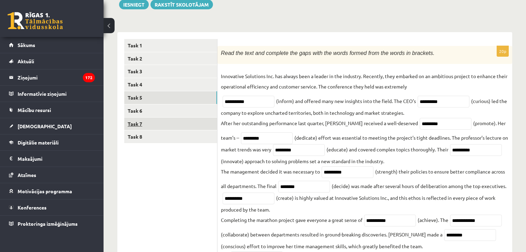
scroll to position [84, 0]
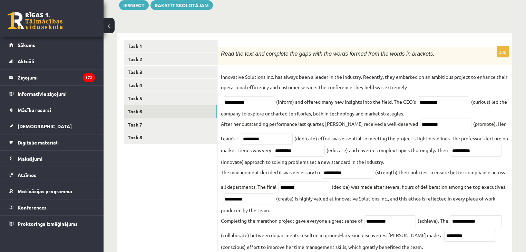
click at [148, 114] on link "Task 6" at bounding box center [170, 111] width 93 height 13
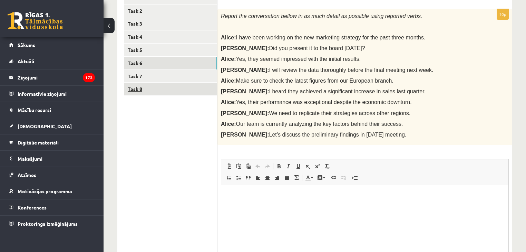
scroll to position [135, 0]
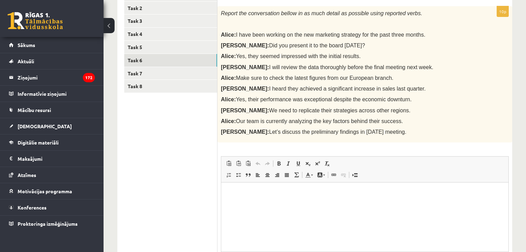
drag, startPoint x: 423, startPoint y: 35, endPoint x: 236, endPoint y: 23, distance: 186.7
click at [240, 23] on div "Report the conversation bellow in as much detail as possible using reported ver…" at bounding box center [364, 74] width 295 height 136
click at [429, 121] on p "Alice: Our team is currently analyzing the key factors behind their success." at bounding box center [347, 120] width 253 height 7
drag, startPoint x: 375, startPoint y: 129, endPoint x: 220, endPoint y: 29, distance: 184.5
click at [220, 29] on div "Report the conversation bellow in as much detail as possible using reported ver…" at bounding box center [364, 74] width 295 height 136
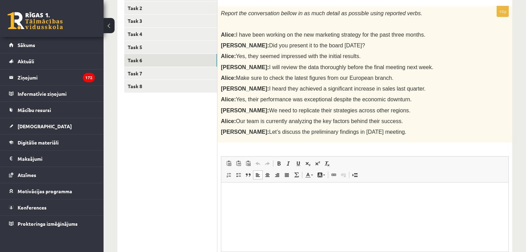
click at [278, 199] on html at bounding box center [364, 192] width 287 height 21
paste body "Bagātinātā teksta redaktors, wiswyg-editor-user-answer-47025013779640"
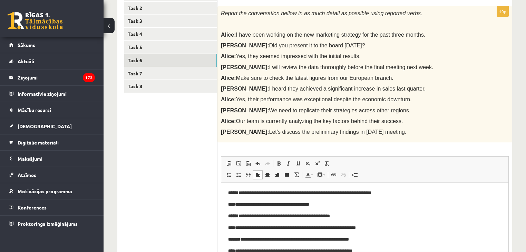
scroll to position [49, 0]
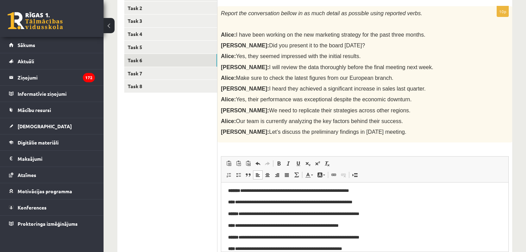
click at [278, 199] on p "**********" at bounding box center [362, 201] width 269 height 7
click at [245, 193] on p "**********" at bounding box center [362, 190] width 269 height 7
click at [242, 190] on p "**********" at bounding box center [362, 190] width 269 height 7
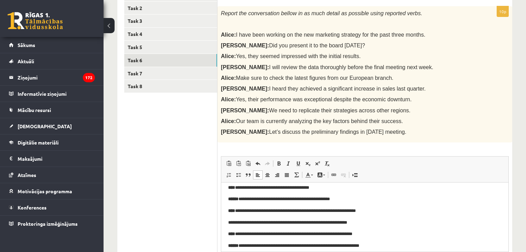
scroll to position [0, 0]
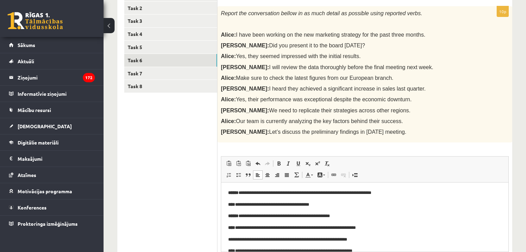
click at [243, 194] on p "**********" at bounding box center [362, 192] width 269 height 7
click at [242, 204] on p "**********" at bounding box center [362, 204] width 269 height 7
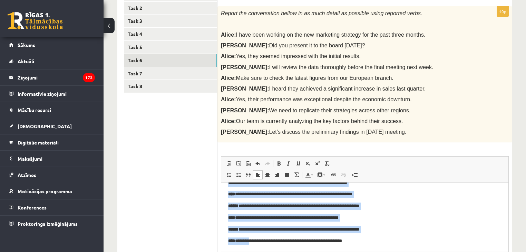
scroll to position [204, 0]
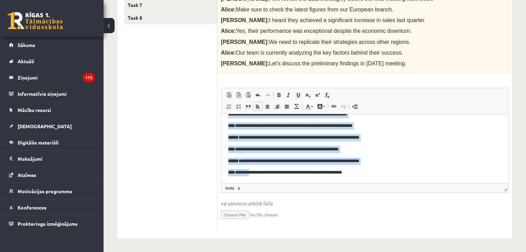
drag, startPoint x: 292, startPoint y: 148, endPoint x: 252, endPoint y: 265, distance: 123.7
click at [252, 183] on html "**********" at bounding box center [364, 120] width 287 height 126
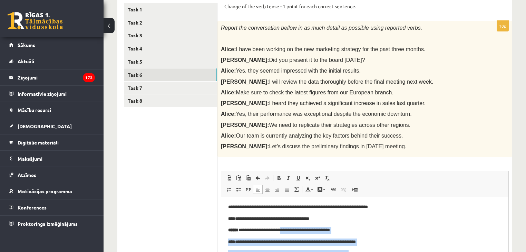
scroll to position [0, 0]
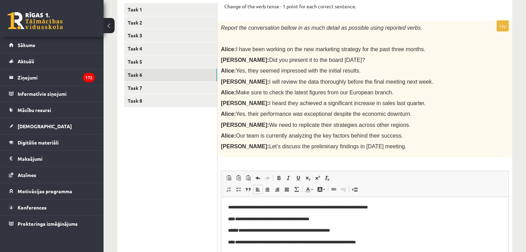
click at [241, 221] on p "**********" at bounding box center [362, 218] width 269 height 7
click at [238, 218] on p "**********" at bounding box center [362, 218] width 269 height 7
click at [360, 221] on p "**********" at bounding box center [362, 218] width 269 height 7
click at [250, 230] on p "**********" at bounding box center [362, 230] width 269 height 7
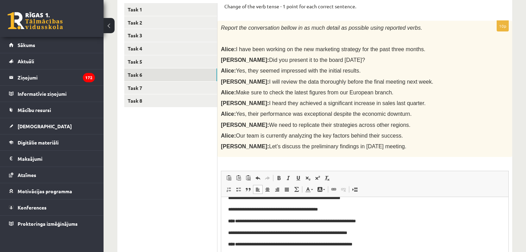
scroll to position [22, 0]
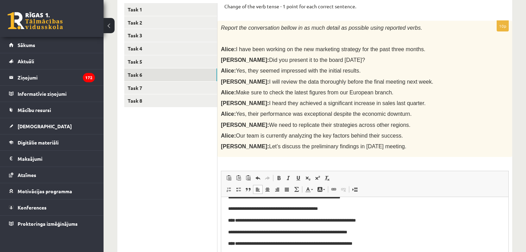
click at [239, 220] on p "**********" at bounding box center [362, 220] width 269 height 7
click at [238, 222] on p "**********" at bounding box center [362, 220] width 269 height 7
click at [239, 220] on p "**********" at bounding box center [362, 220] width 269 height 7
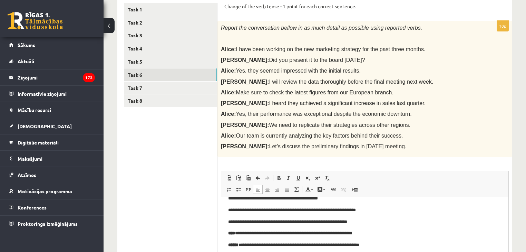
scroll to position [32, 0]
click at [233, 219] on p "**********" at bounding box center [362, 221] width 269 height 7
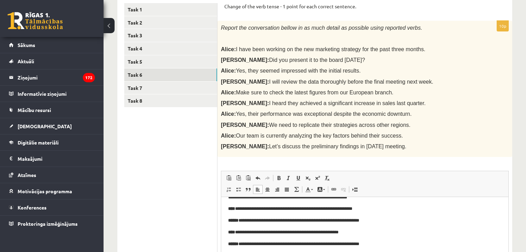
click at [239, 208] on p "**********" at bounding box center [362, 208] width 269 height 7
click at [240, 208] on p "**********" at bounding box center [362, 208] width 269 height 7
click at [239, 210] on p "**********" at bounding box center [362, 208] width 269 height 7
click at [244, 219] on p "**********" at bounding box center [362, 220] width 269 height 7
click at [242, 219] on p "**********" at bounding box center [362, 220] width 269 height 7
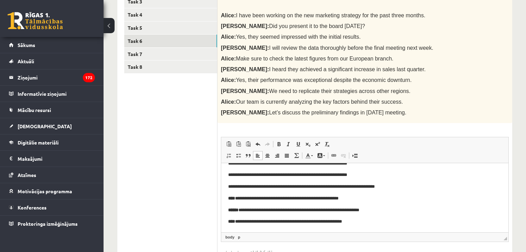
scroll to position [156, 0]
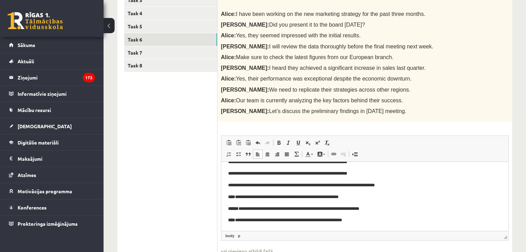
click at [240, 196] on p "**********" at bounding box center [362, 196] width 269 height 7
click at [241, 196] on p "**********" at bounding box center [362, 196] width 269 height 7
click at [242, 209] on p "**********" at bounding box center [362, 208] width 269 height 7
click at [240, 206] on p "**********" at bounding box center [362, 208] width 269 height 7
click at [240, 220] on p "**********" at bounding box center [362, 219] width 269 height 7
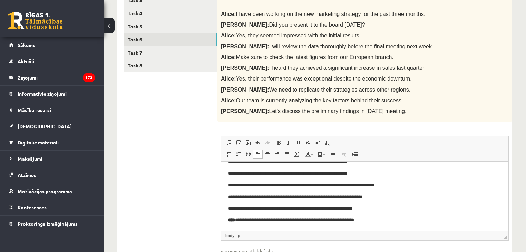
click at [240, 219] on p "**********" at bounding box center [362, 219] width 269 height 7
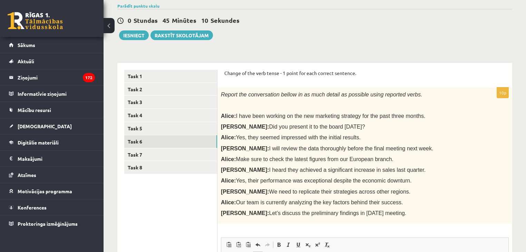
scroll to position [55, 0]
click at [398, 132] on div "Report the conversation bellow in as much detail as possible using reported ver…" at bounding box center [364, 155] width 295 height 136
click at [132, 37] on button "Iesniegt" at bounding box center [134, 35] width 30 height 10
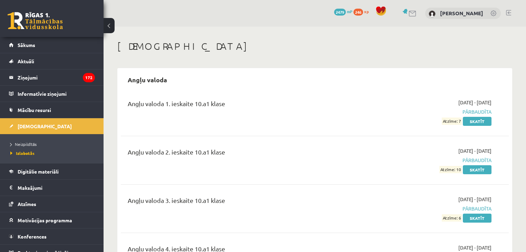
click at [32, 18] on link at bounding box center [35, 20] width 55 height 17
